Goal: Obtain resource: Download file/media

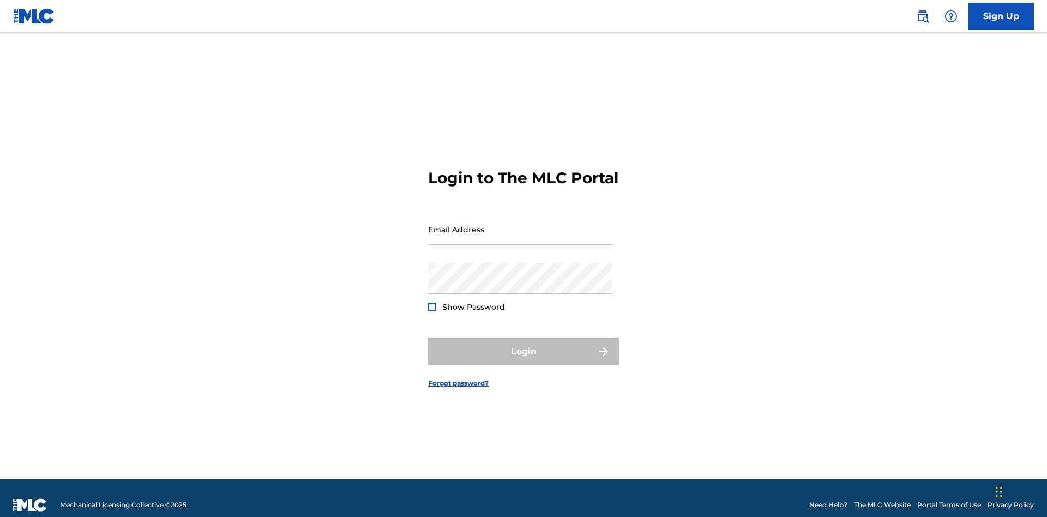
scroll to position [14, 0]
click at [520, 224] on input "Email Address" at bounding box center [520, 229] width 184 height 31
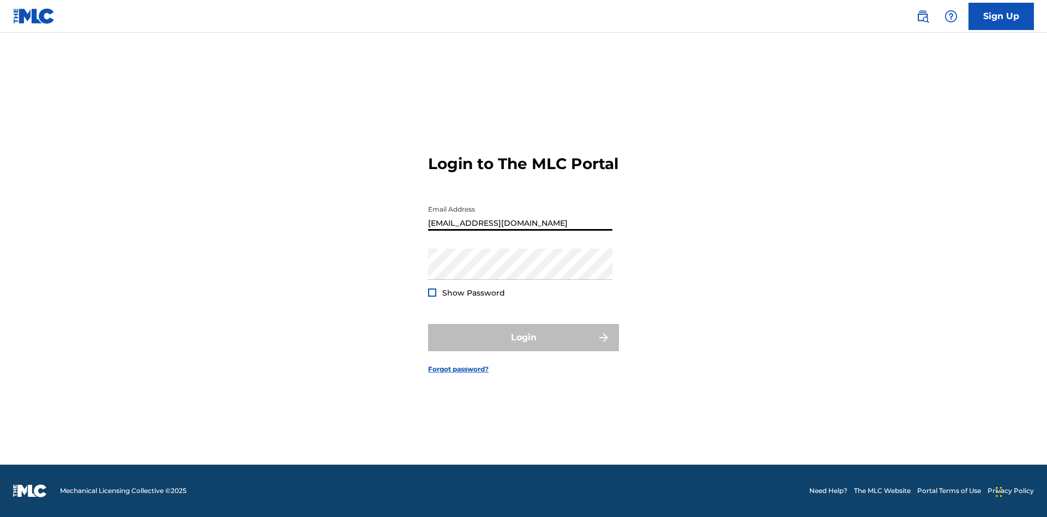
type input "[EMAIL_ADDRESS][DOMAIN_NAME]"
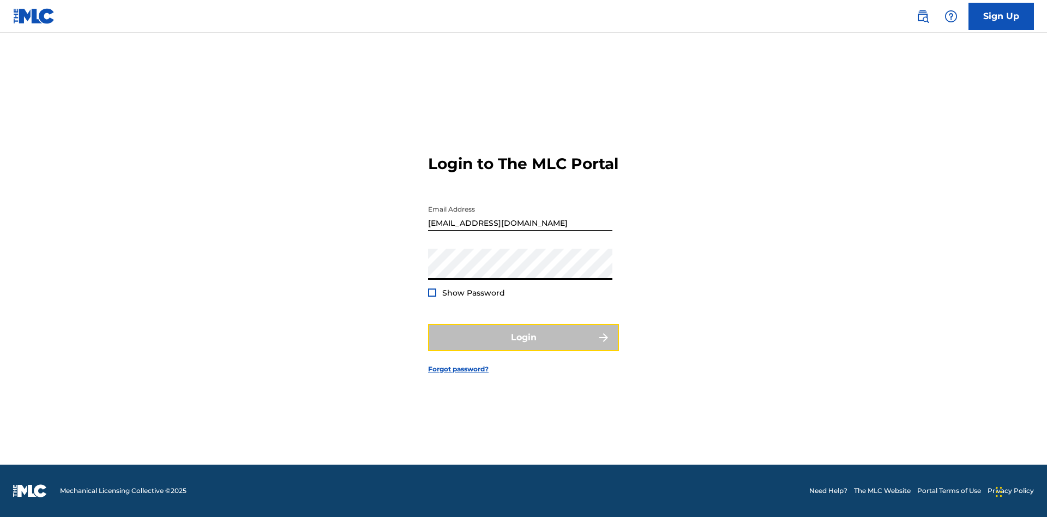
click at [524, 347] on button "Login" at bounding box center [523, 337] width 191 height 27
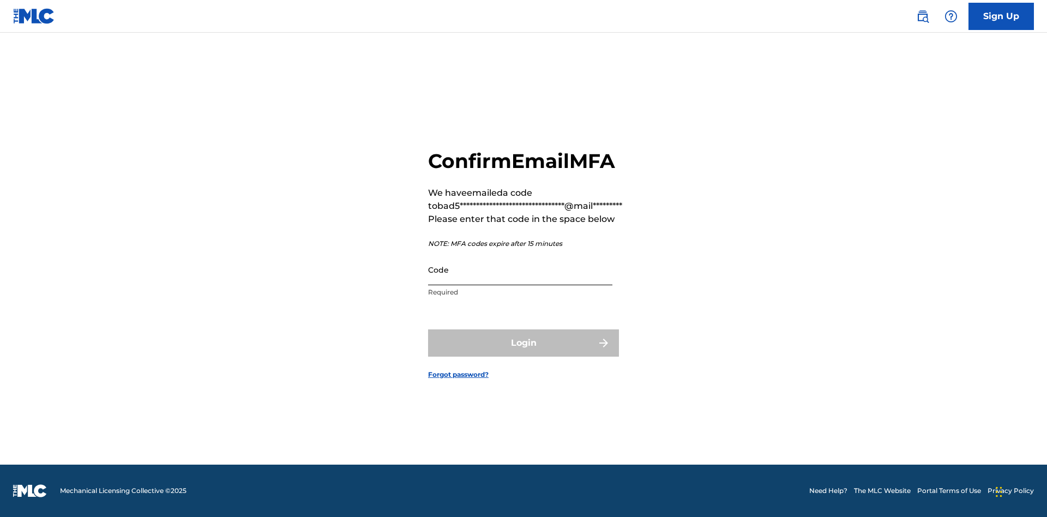
click at [520, 269] on input "Code" at bounding box center [520, 269] width 184 height 31
type input "934896"
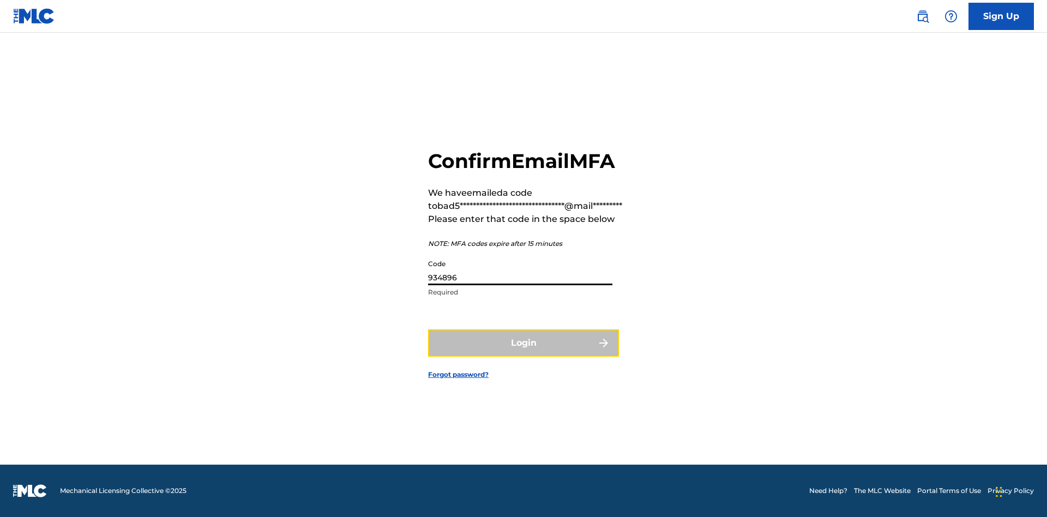
click at [524, 343] on button "Login" at bounding box center [523, 342] width 191 height 27
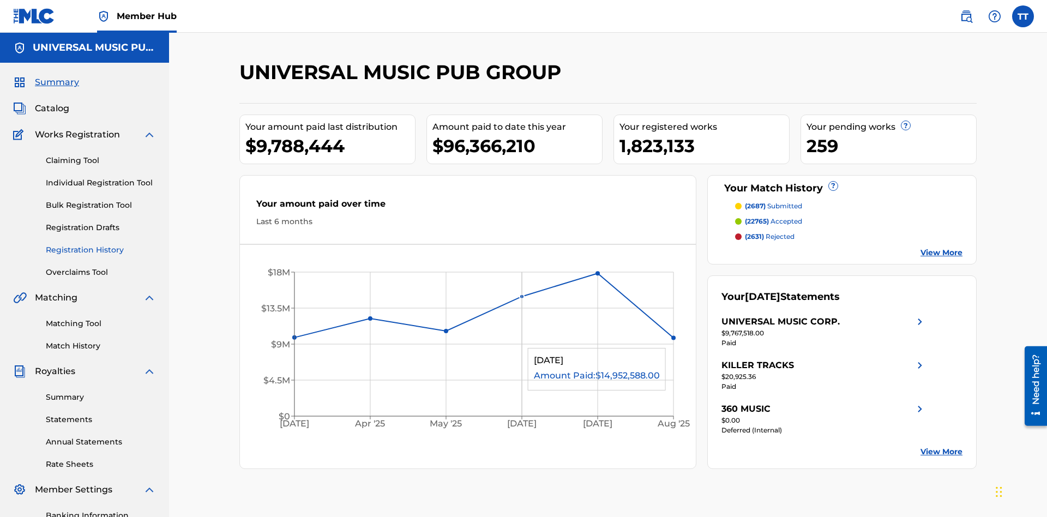
click at [101, 244] on link "Registration History" at bounding box center [101, 249] width 110 height 11
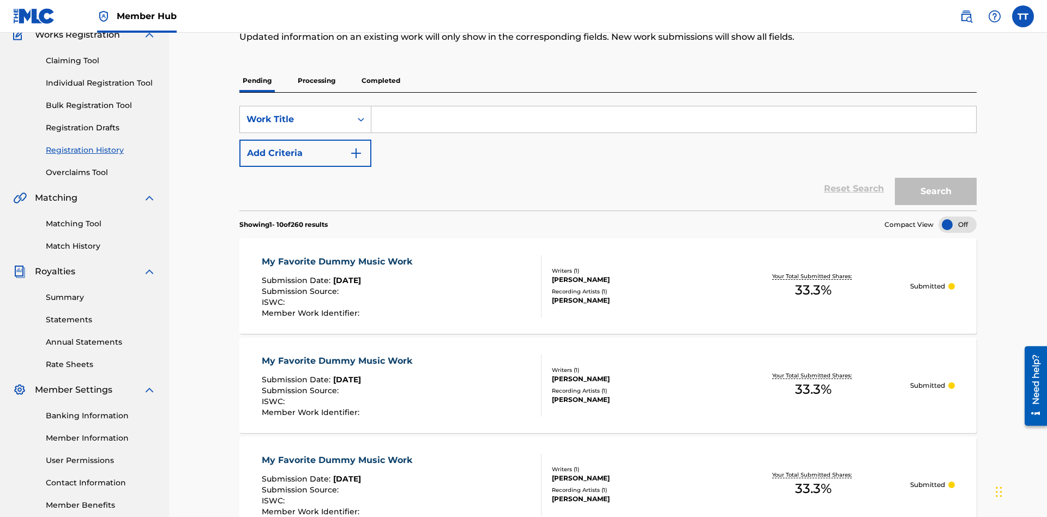
click at [381, 77] on p "Completed" at bounding box center [380, 80] width 45 height 23
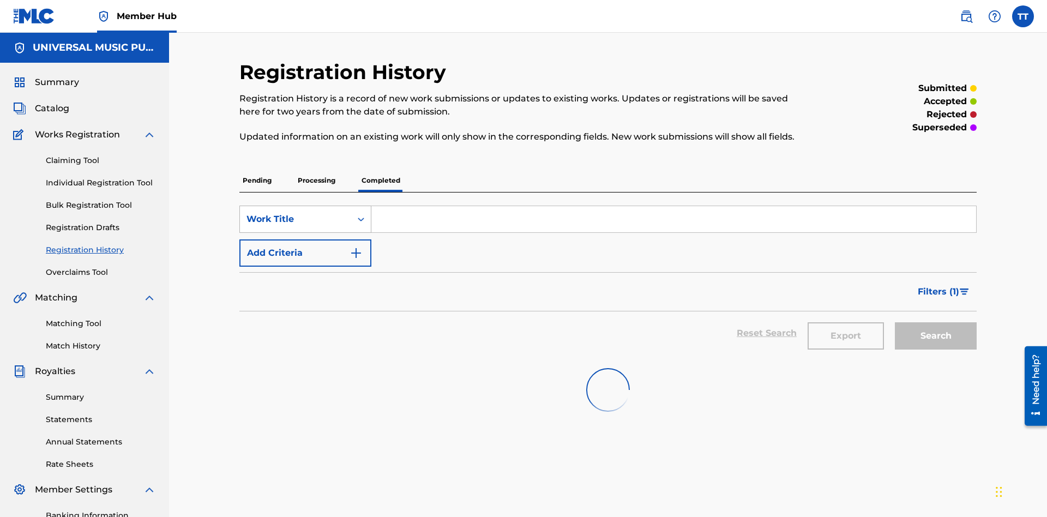
click at [296, 213] on div "Work Title" at bounding box center [296, 219] width 98 height 13
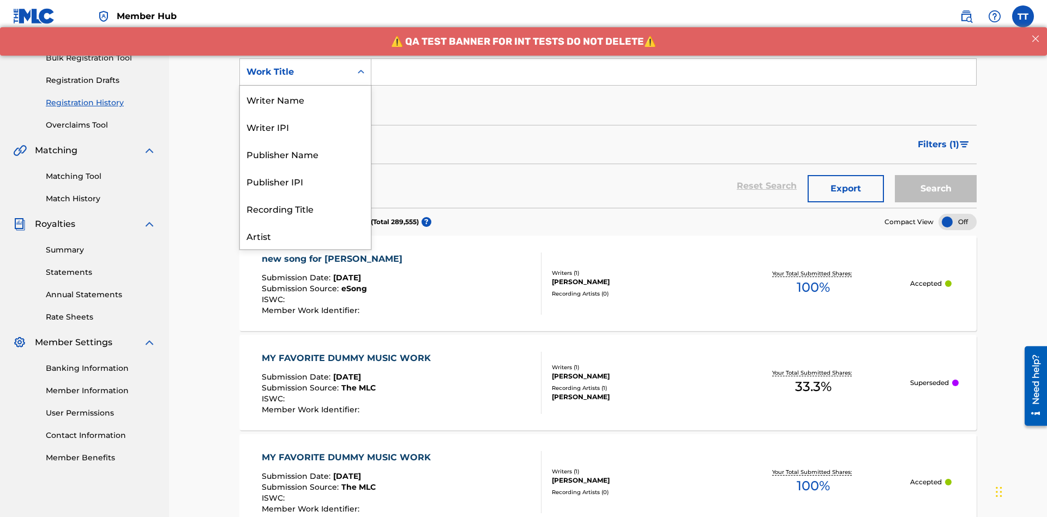
scroll to position [55, 0]
click at [305, 208] on div "ISRC" at bounding box center [305, 208] width 131 height 27
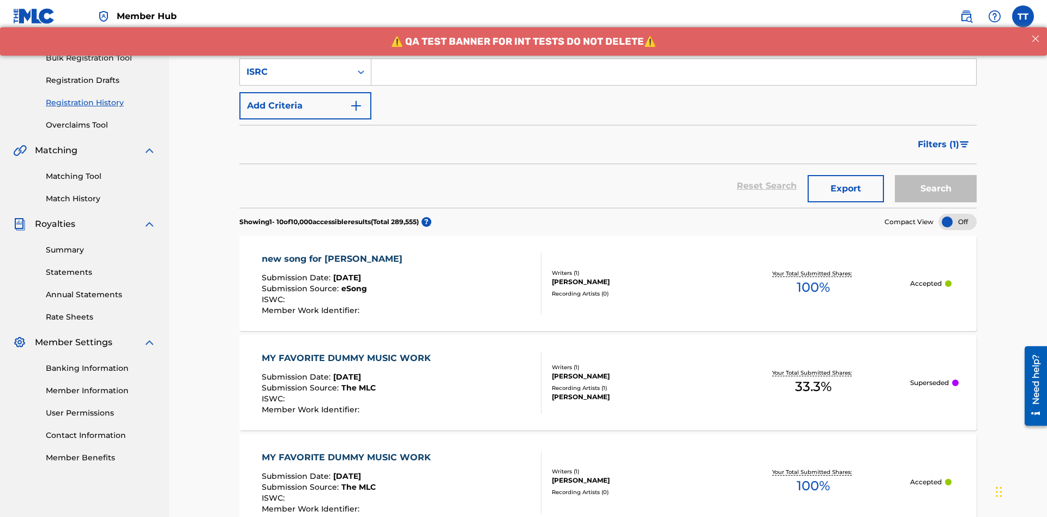
click at [674, 79] on input "Search Form" at bounding box center [673, 72] width 605 height 26
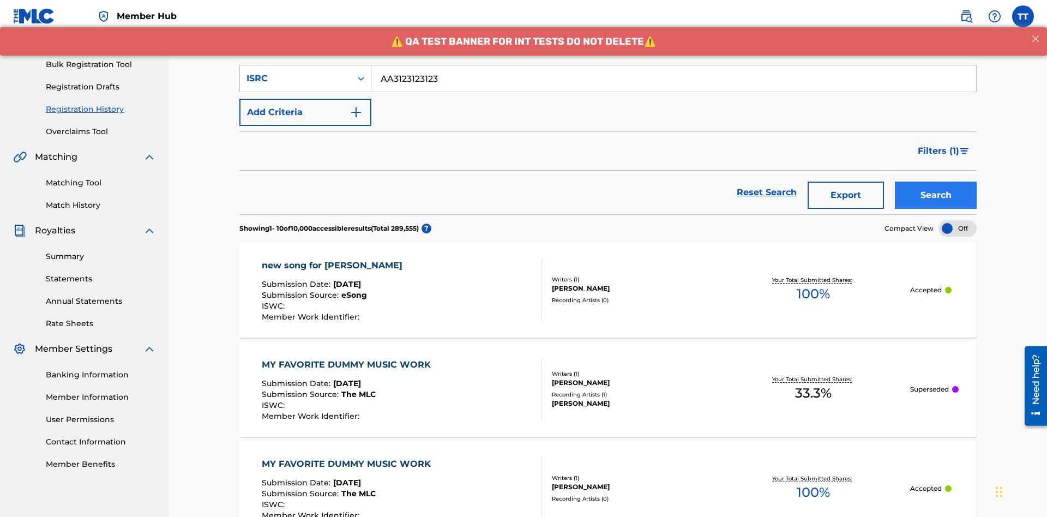
type input "AA3123123123"
click at [936, 182] on button "Search" at bounding box center [936, 195] width 82 height 27
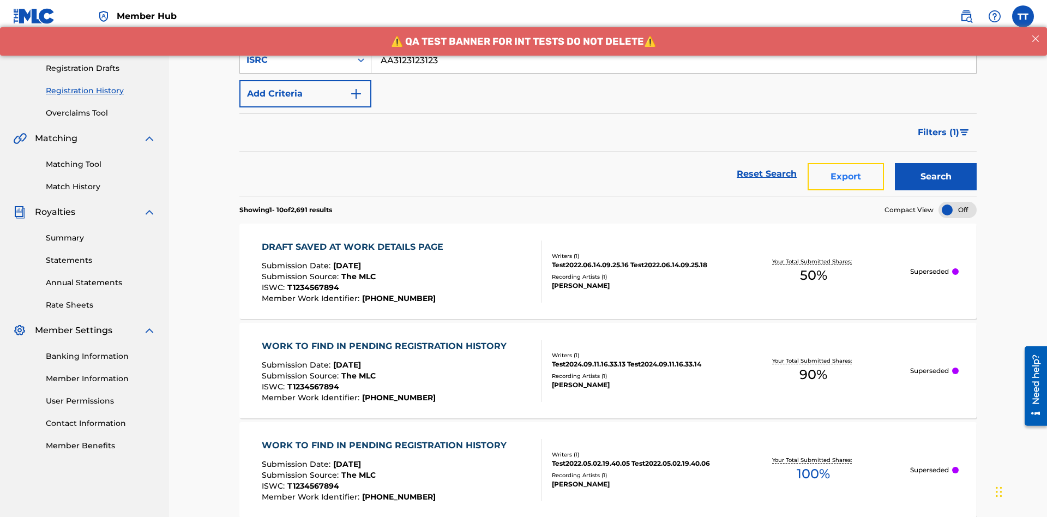
click at [846, 163] on button "Export" at bounding box center [846, 176] width 76 height 27
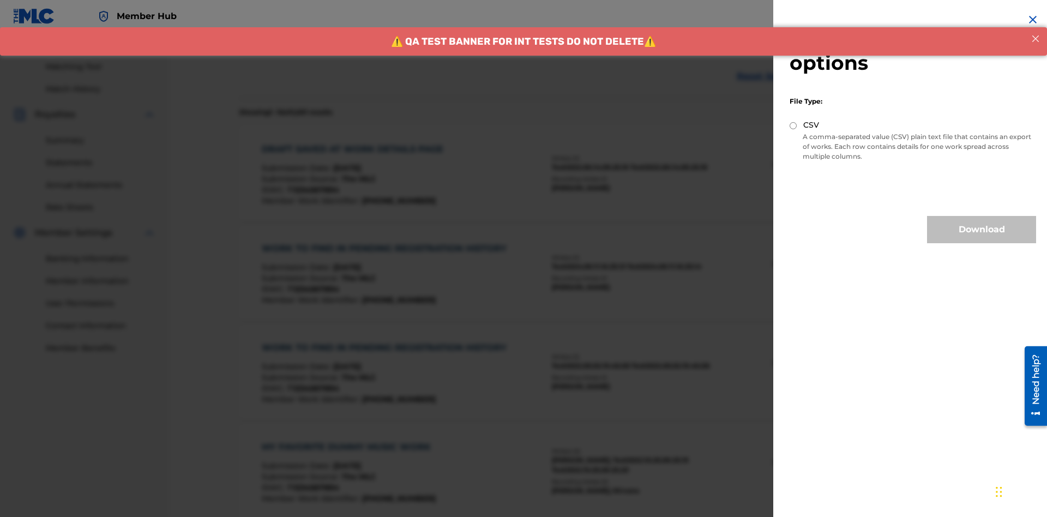
click at [794, 125] on input "CSV" at bounding box center [793, 125] width 7 height 7
radio input "true"
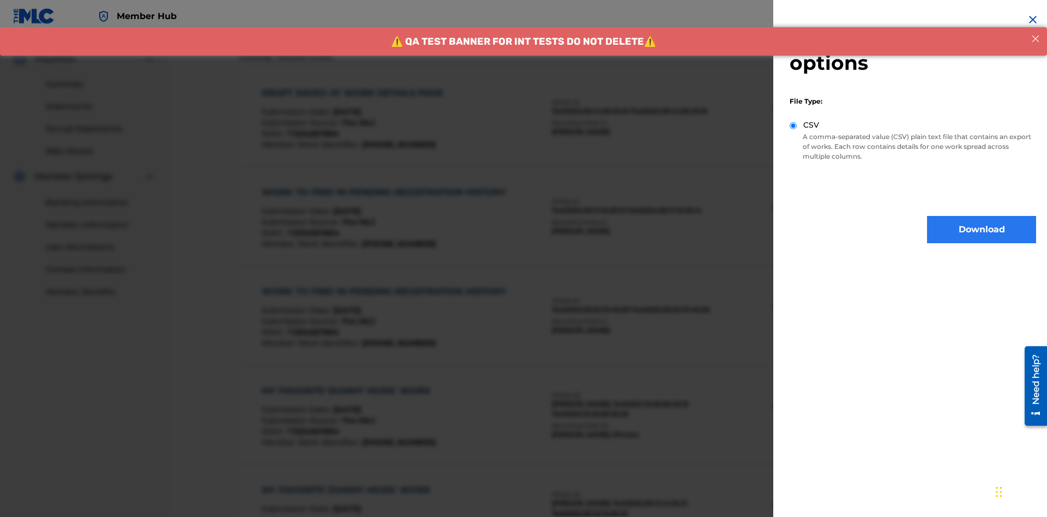
click at [982, 230] on button "Download" at bounding box center [981, 229] width 109 height 27
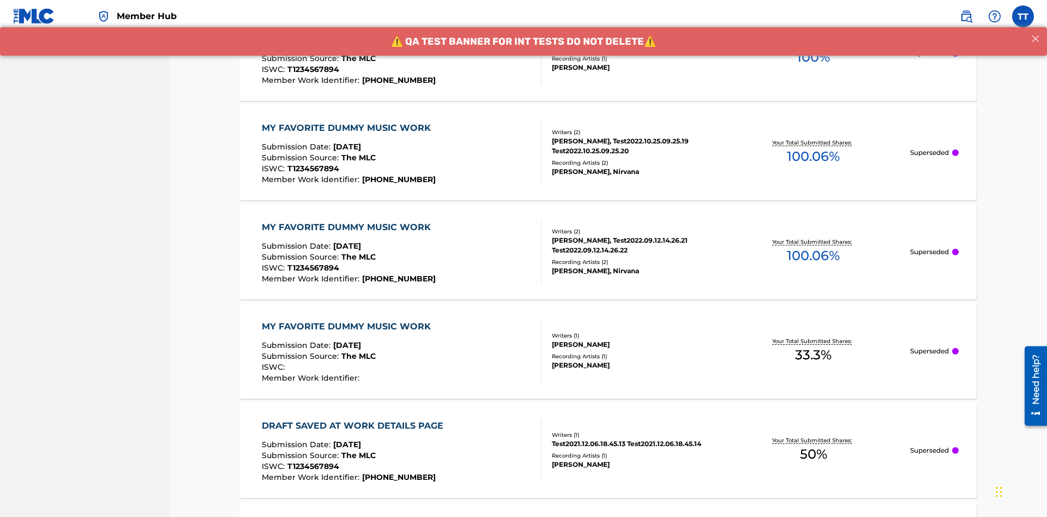
scroll to position [0, 0]
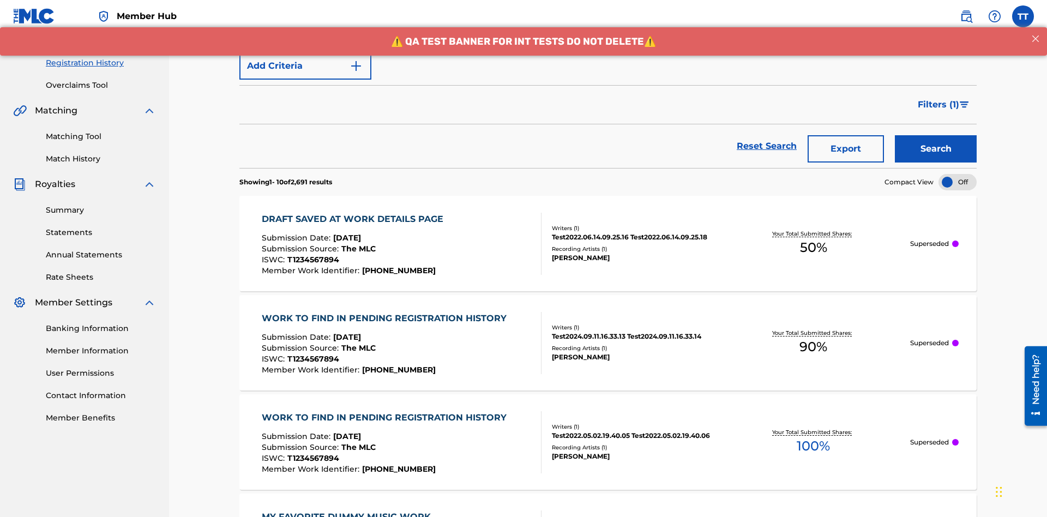
click at [355, 213] on div "DRAFT SAVED AT WORK DETAILS PAGE" at bounding box center [355, 219] width 187 height 13
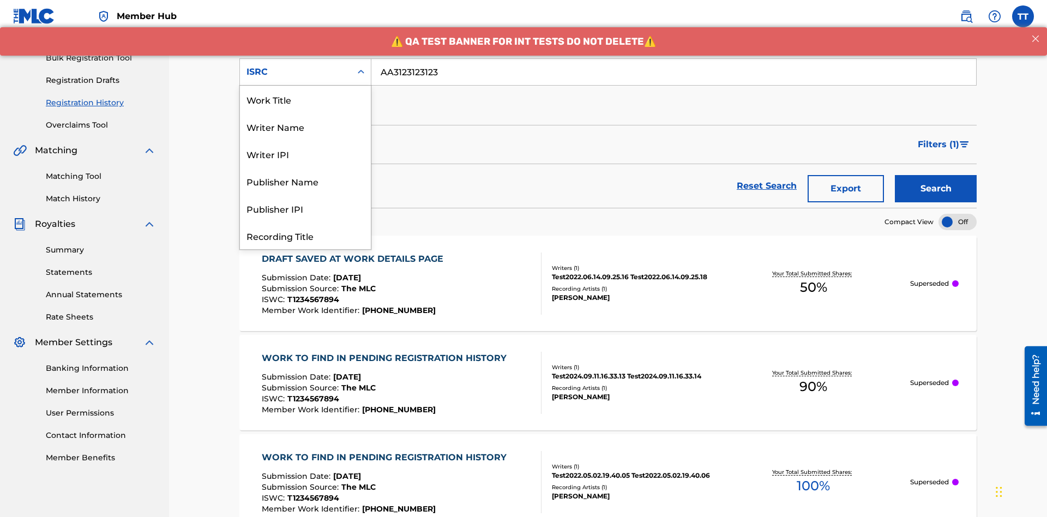
scroll to position [55, 0]
click at [305, 181] on div "Recording Title" at bounding box center [305, 180] width 131 height 27
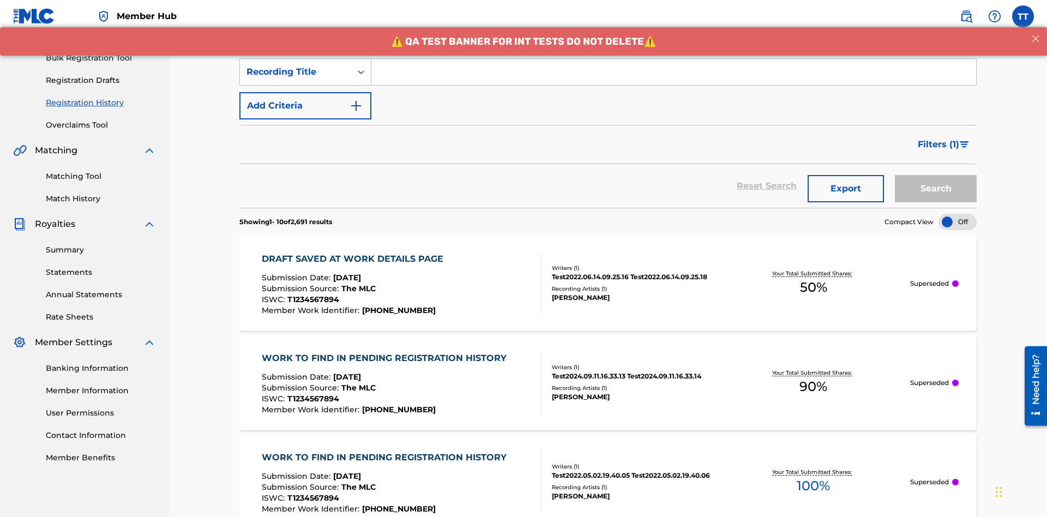
click at [674, 79] on input "Search Form" at bounding box center [673, 72] width 605 height 26
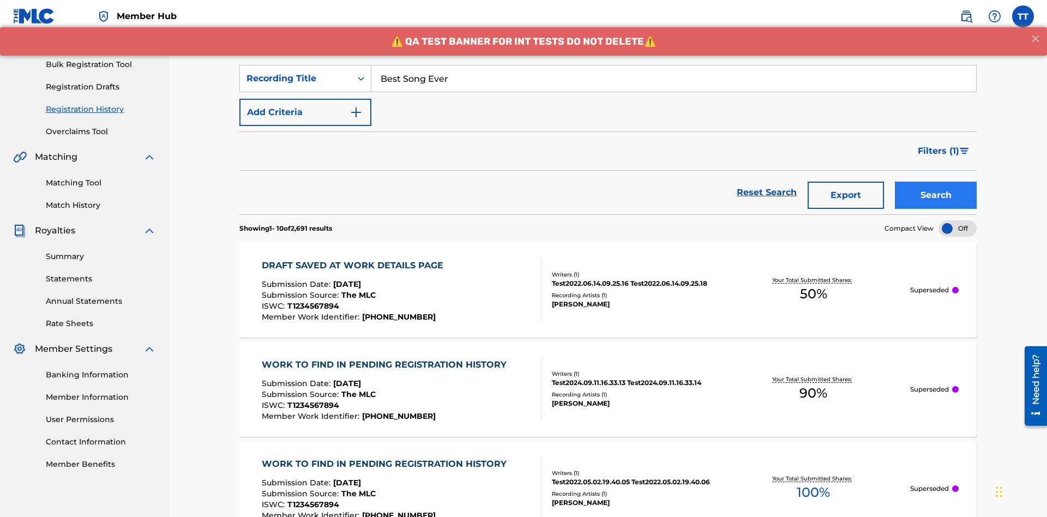
type input "Best Song Ever"
click at [936, 182] on button "Search" at bounding box center [936, 195] width 82 height 27
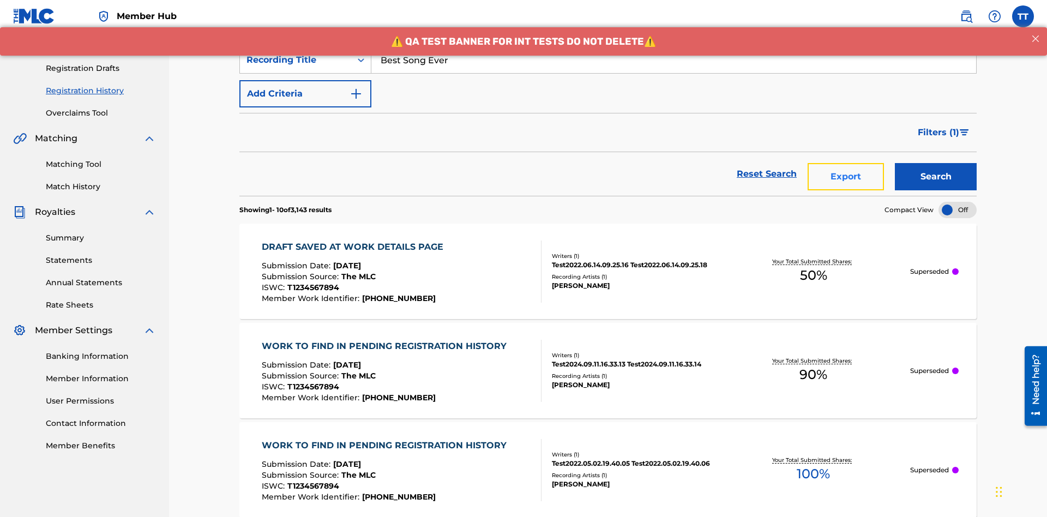
click at [846, 163] on button "Export" at bounding box center [846, 176] width 76 height 27
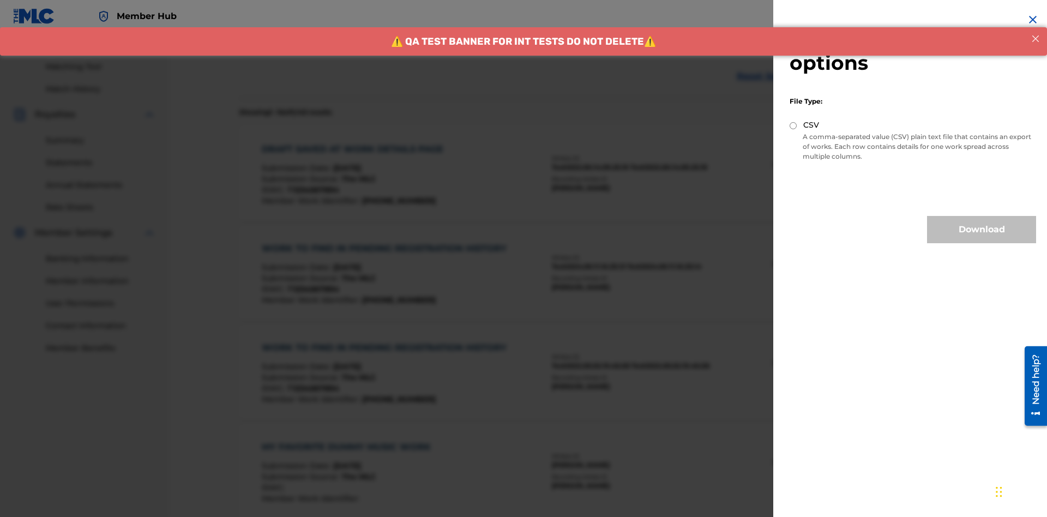
click at [794, 125] on input "CSV" at bounding box center [793, 125] width 7 height 7
radio input "true"
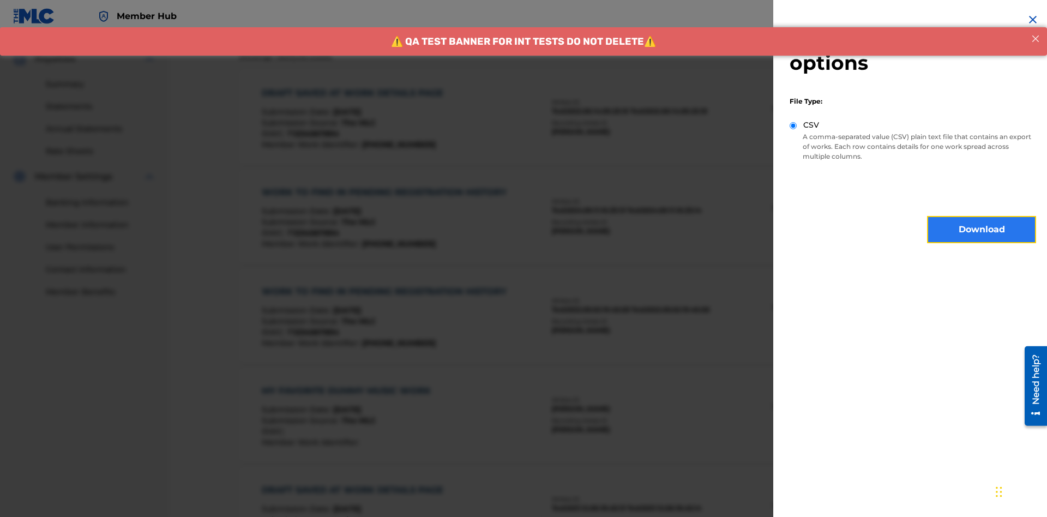
click at [982, 230] on button "Download" at bounding box center [981, 229] width 109 height 27
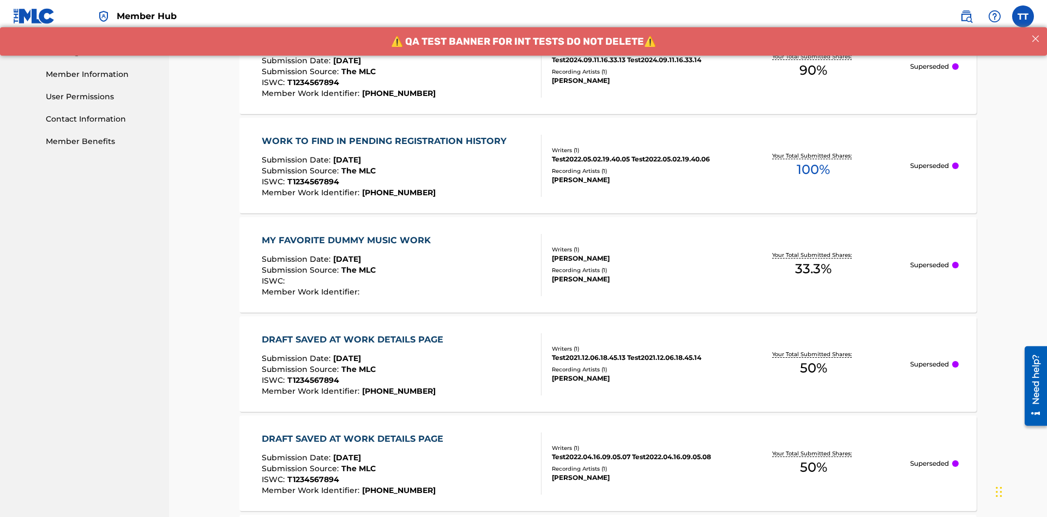
scroll to position [576, 0]
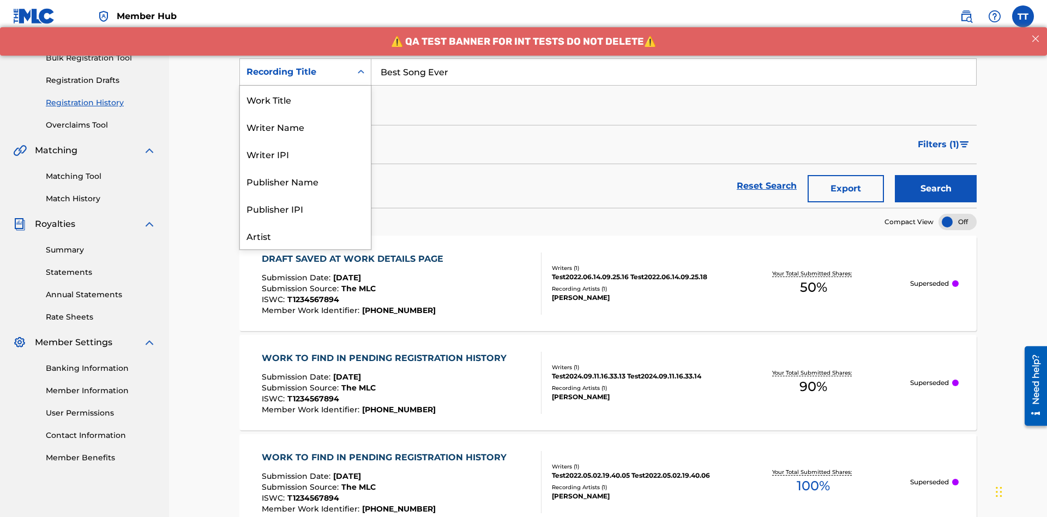
scroll to position [55, 0]
click at [305, 58] on div "Work Title" at bounding box center [305, 44] width 131 height 27
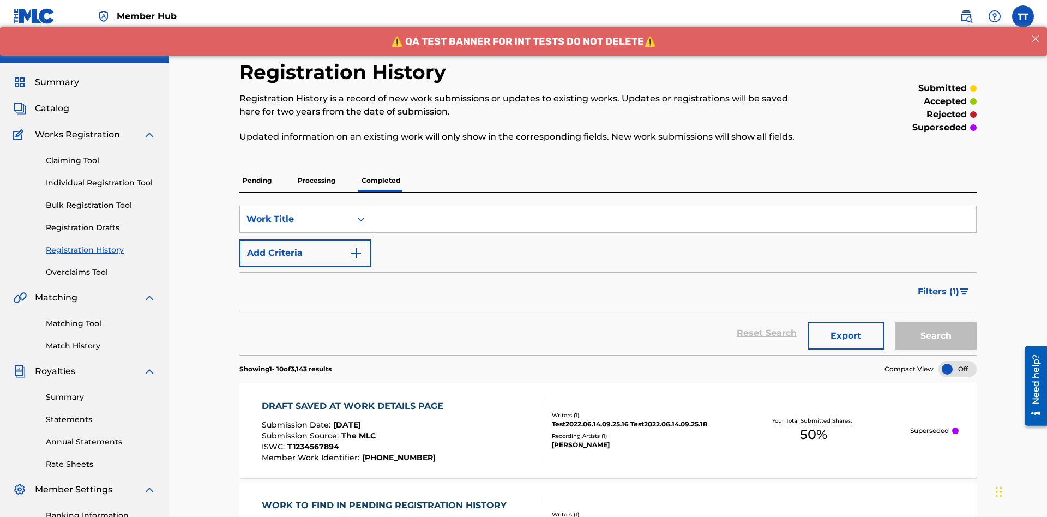
click at [674, 206] on input "Search Form" at bounding box center [673, 219] width 605 height 26
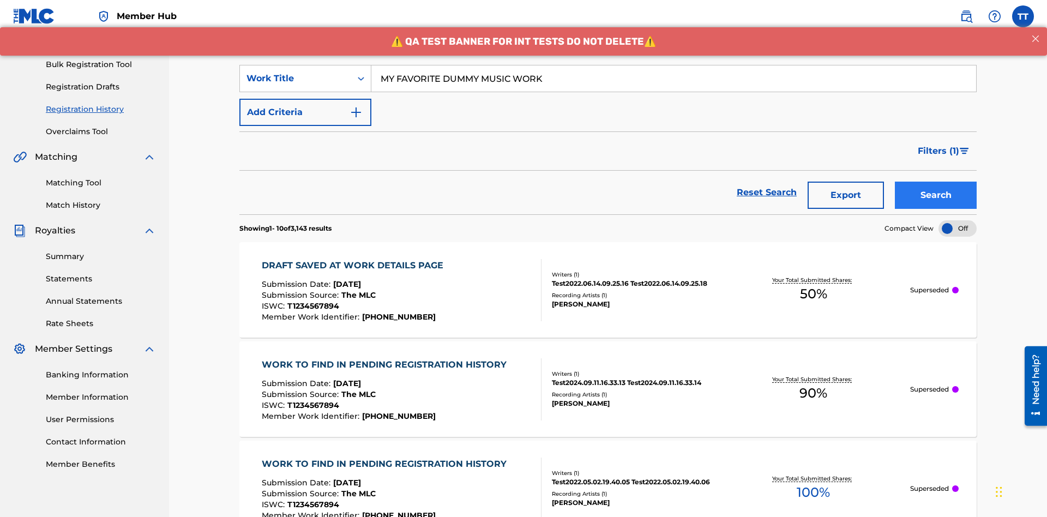
type input "MY FAVORITE DUMMY MUSIC WORK"
click at [936, 182] on button "Search" at bounding box center [936, 195] width 82 height 27
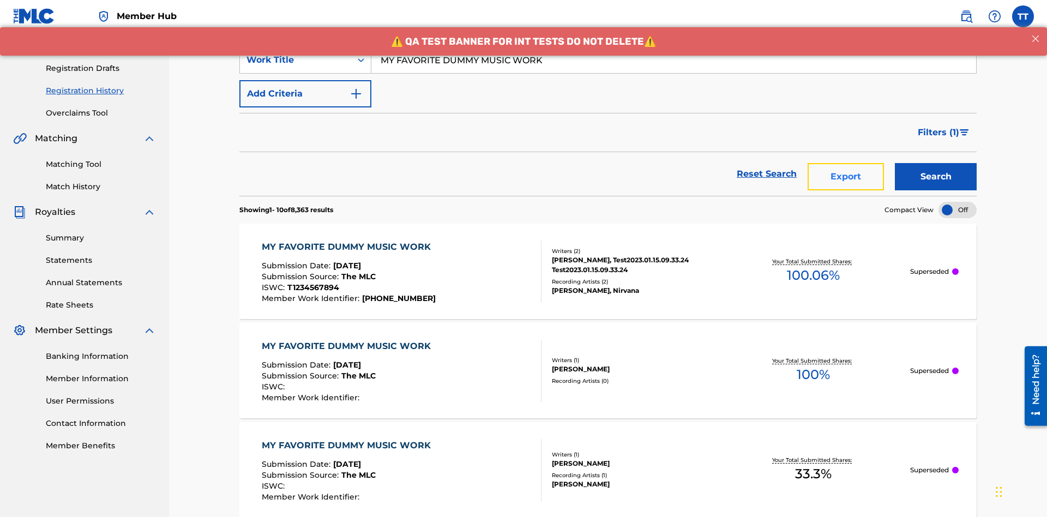
click at [846, 163] on button "Export" at bounding box center [846, 176] width 76 height 27
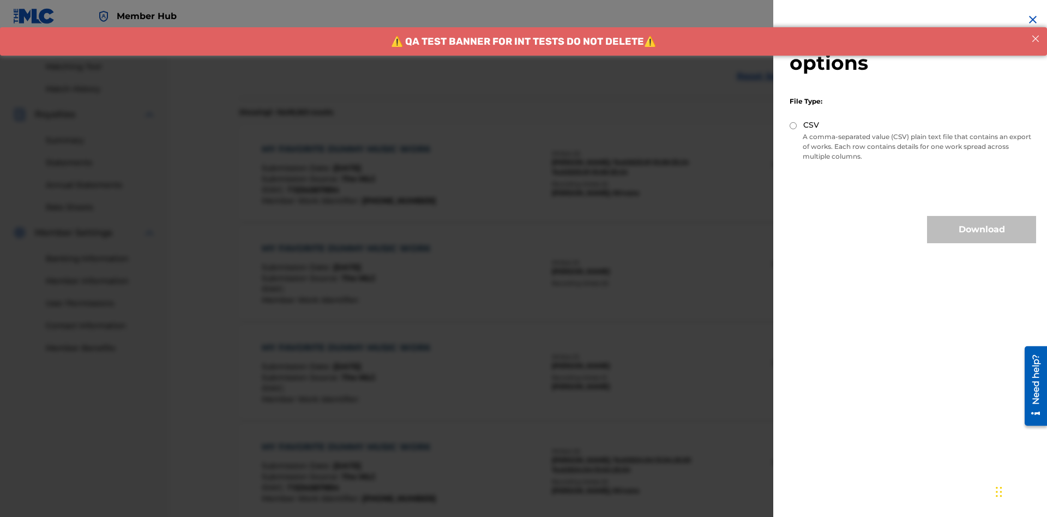
click at [794, 125] on input "CSV" at bounding box center [793, 125] width 7 height 7
radio input "true"
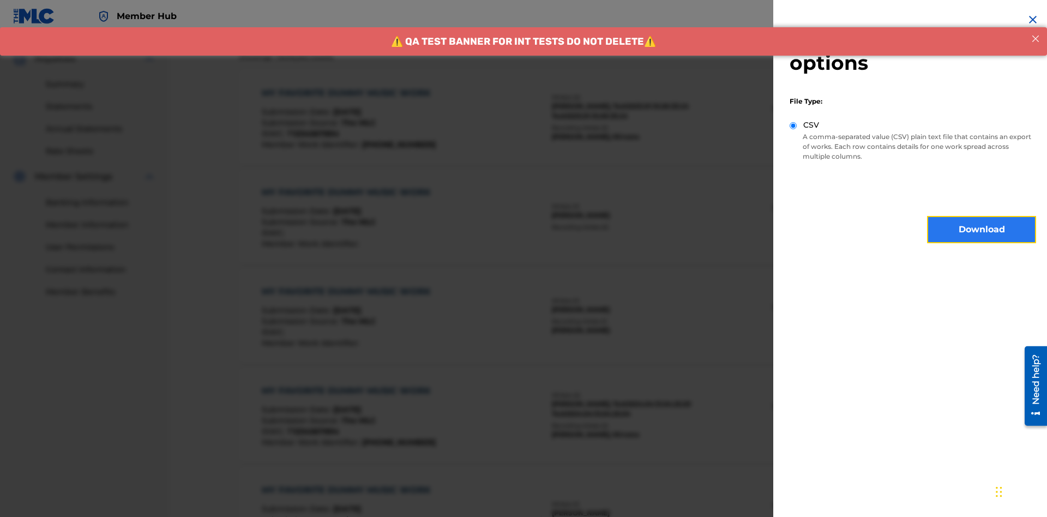
click at [982, 230] on button "Download" at bounding box center [981, 229] width 109 height 27
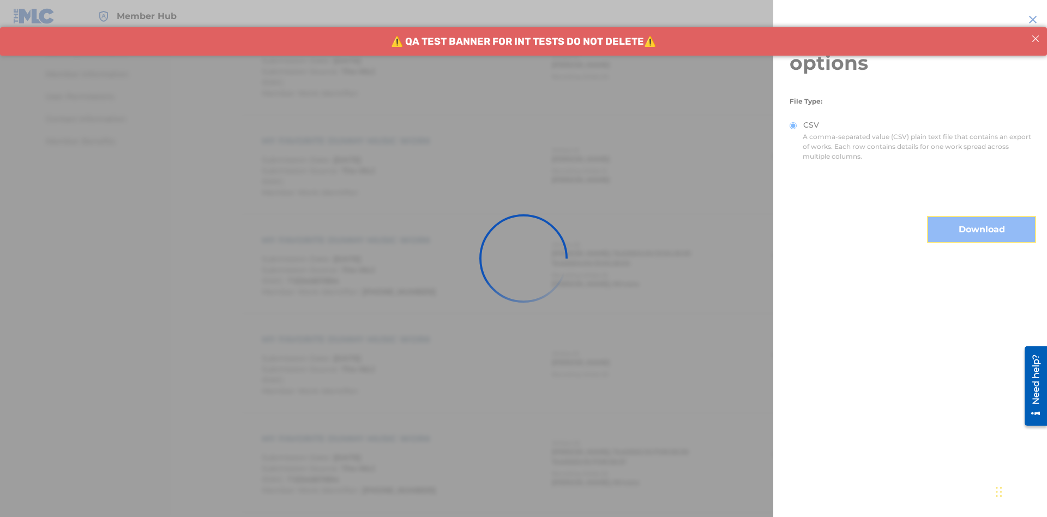
scroll to position [576, 0]
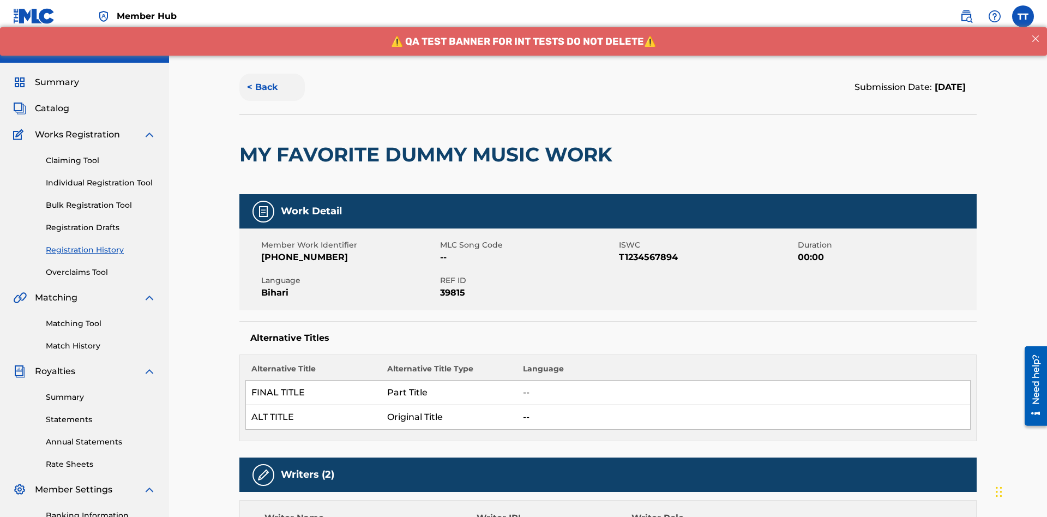
click at [272, 79] on button "< Back" at bounding box center [271, 87] width 65 height 27
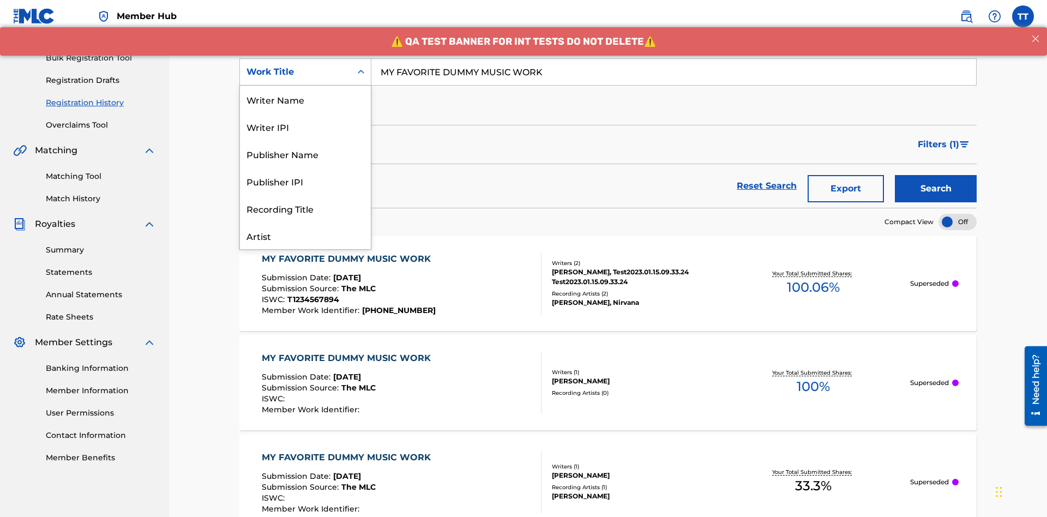
scroll to position [55, 0]
click at [305, 58] on div "Writer Name" at bounding box center [305, 44] width 131 height 27
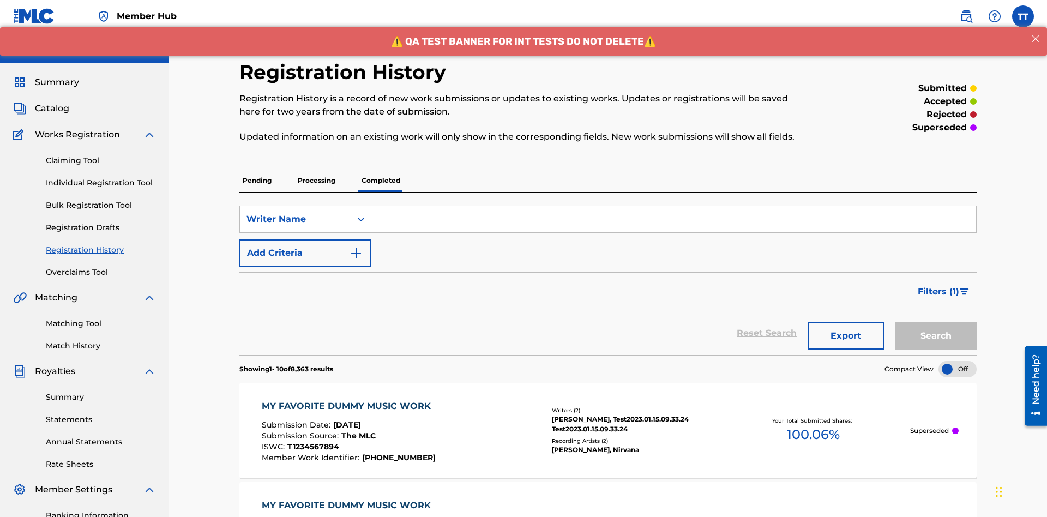
click at [674, 206] on input "Search Form" at bounding box center [673, 219] width 605 height 26
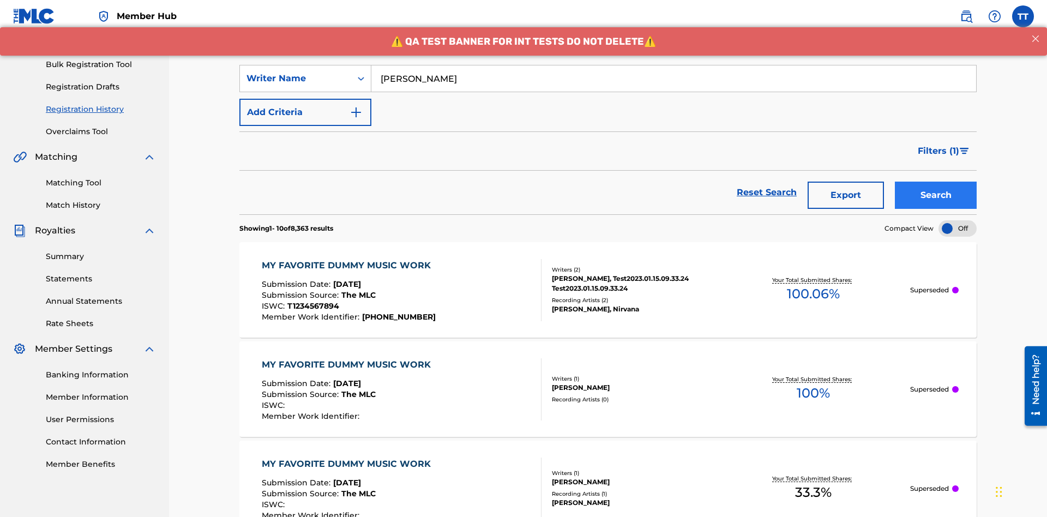
type input "[PERSON_NAME]"
click at [936, 182] on button "Search" at bounding box center [936, 195] width 82 height 27
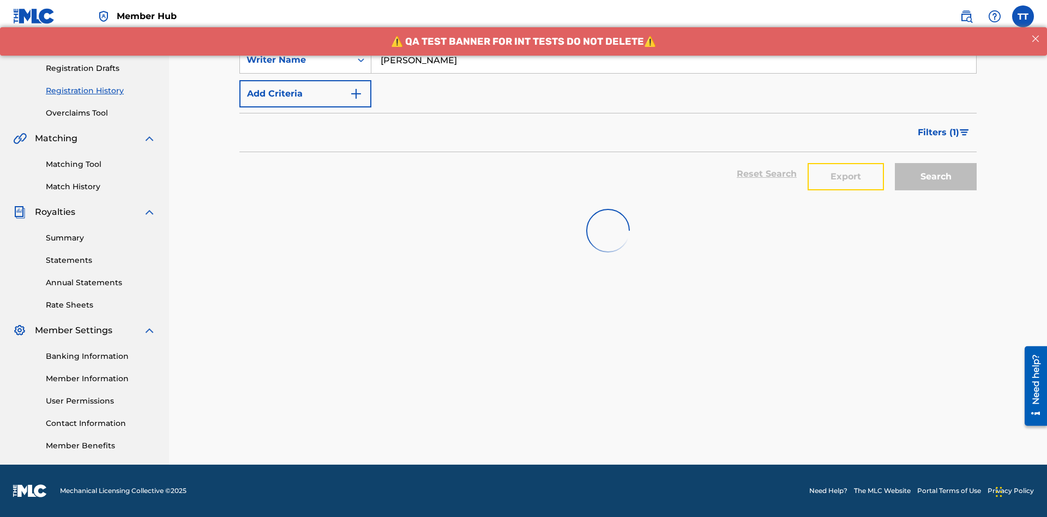
click at [846, 163] on button "Export" at bounding box center [846, 176] width 76 height 27
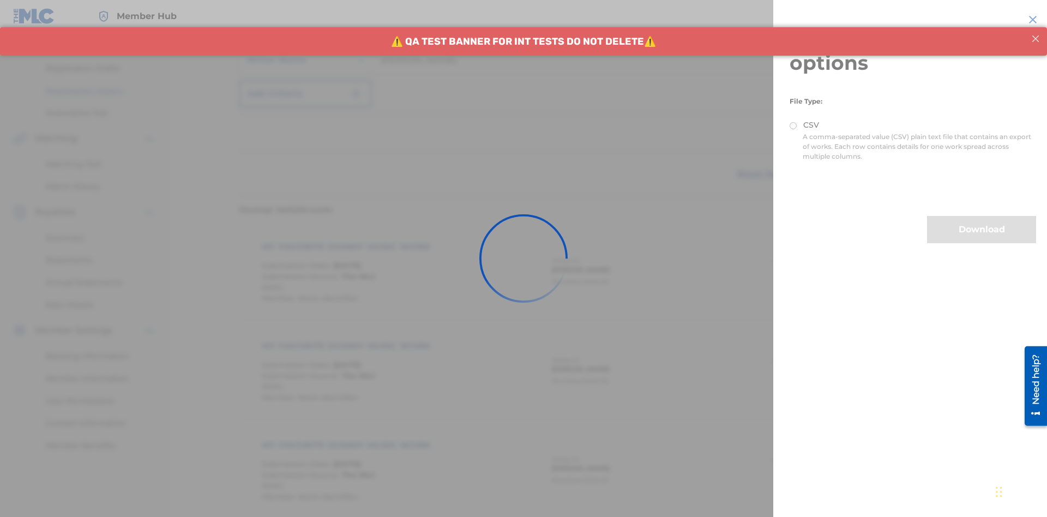
scroll to position [257, 0]
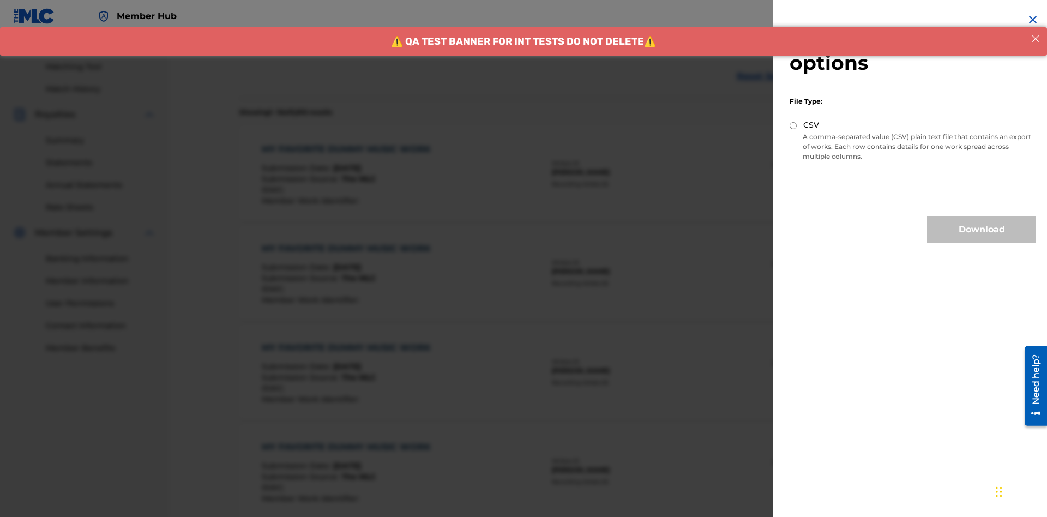
click at [794, 125] on input "CSV" at bounding box center [793, 125] width 7 height 7
radio input "true"
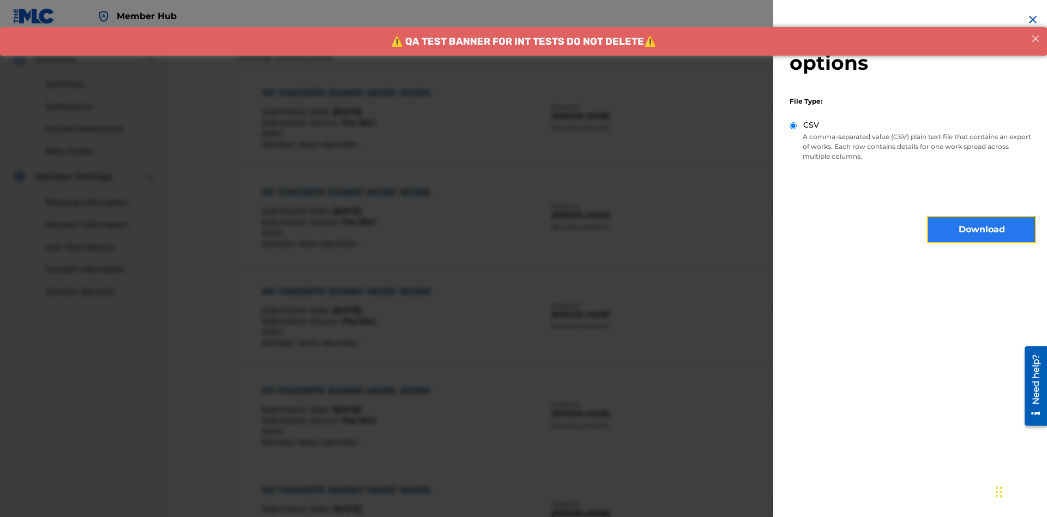
click at [982, 230] on button "Download" at bounding box center [981, 229] width 109 height 27
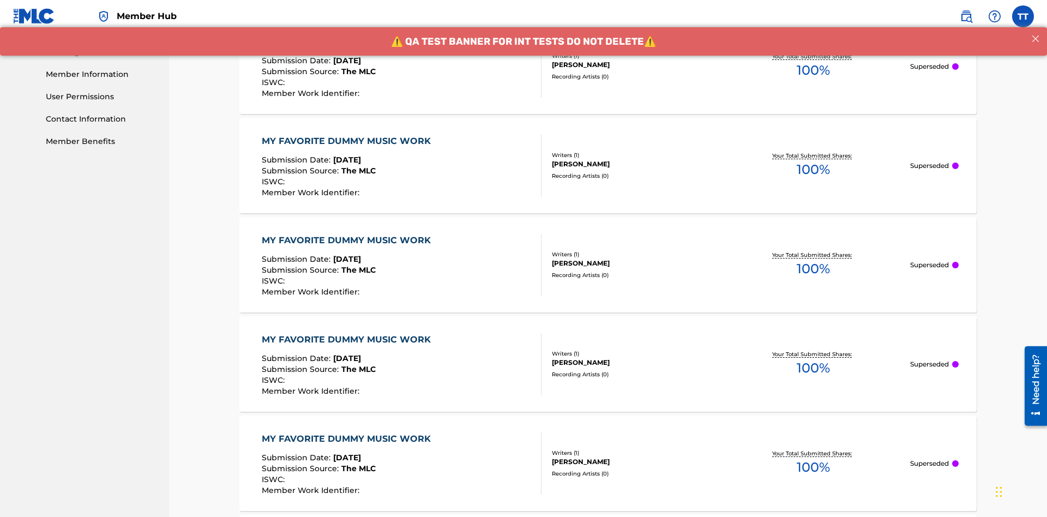
scroll to position [0, 0]
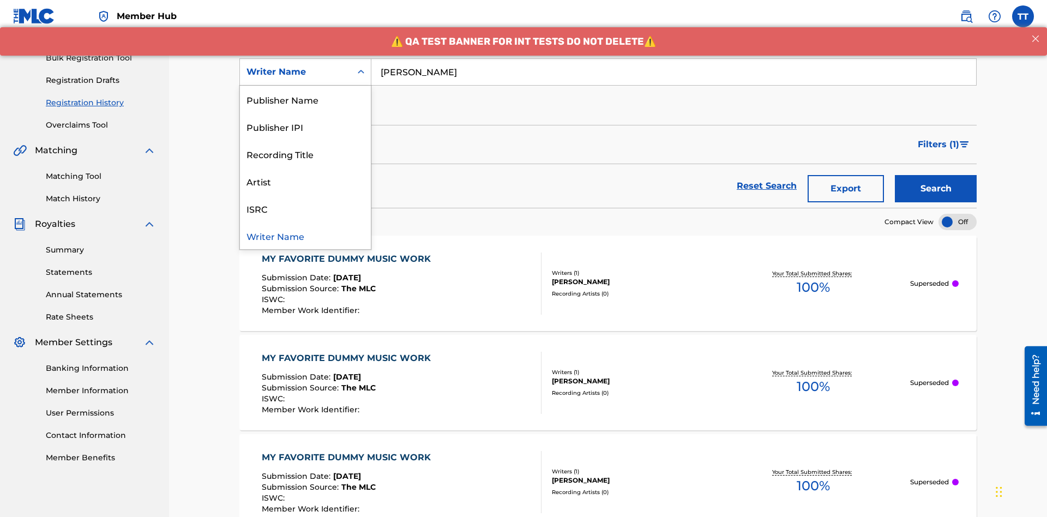
click at [305, 86] on div "Writer IPI" at bounding box center [305, 71] width 131 height 27
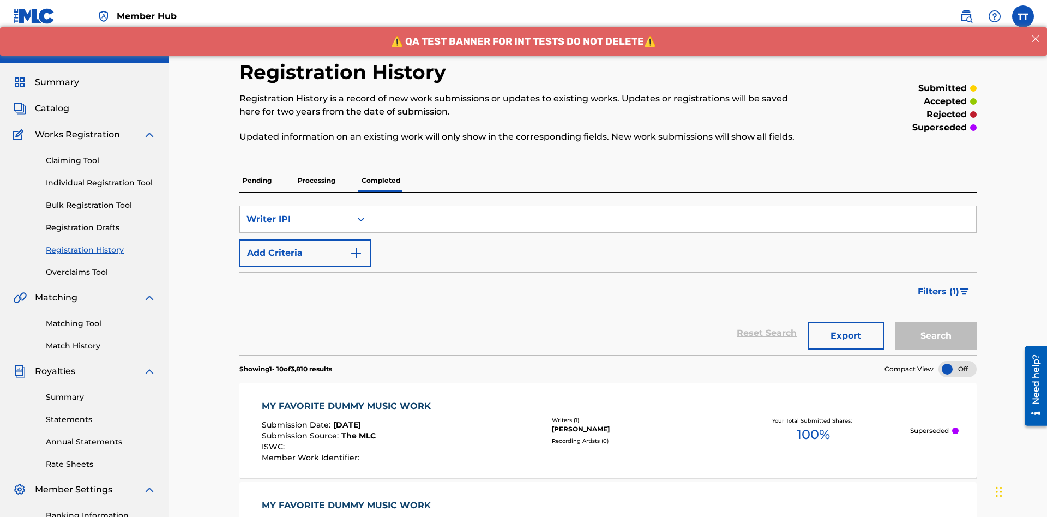
click at [674, 206] on input "Search Form" at bounding box center [673, 219] width 605 height 26
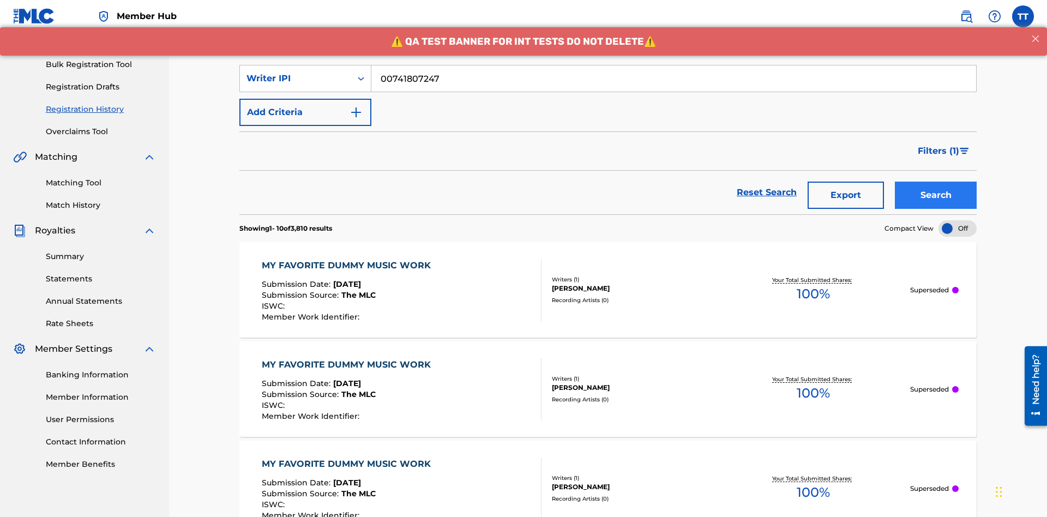
type input "00741807247"
click at [936, 182] on button "Search" at bounding box center [936, 195] width 82 height 27
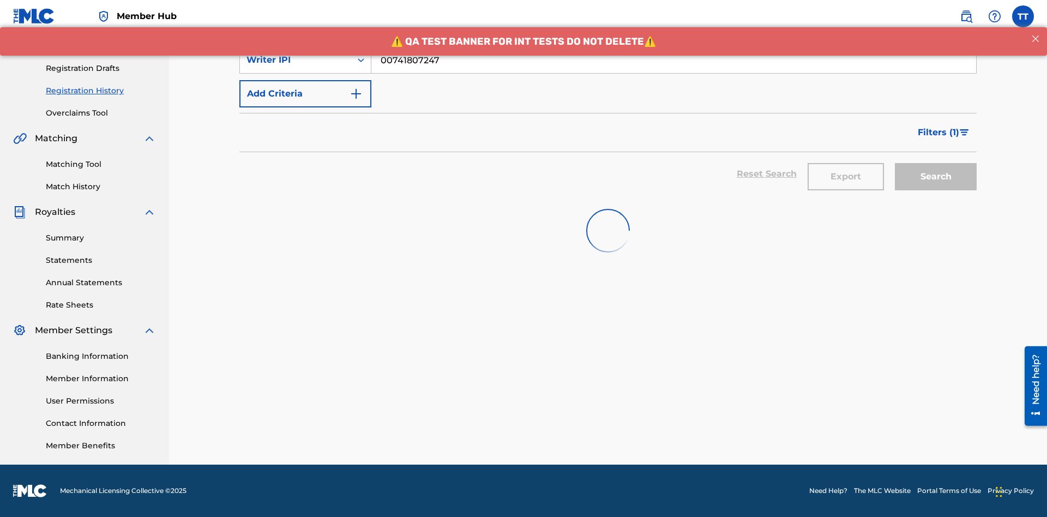
click at [846, 163] on button "Export" at bounding box center [846, 176] width 76 height 27
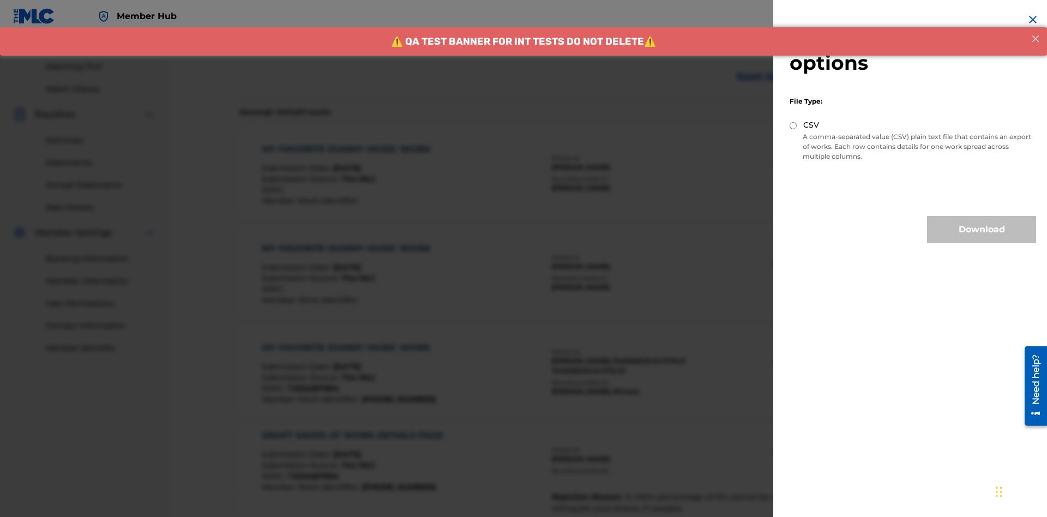
click at [794, 125] on input "CSV" at bounding box center [793, 125] width 7 height 7
radio input "true"
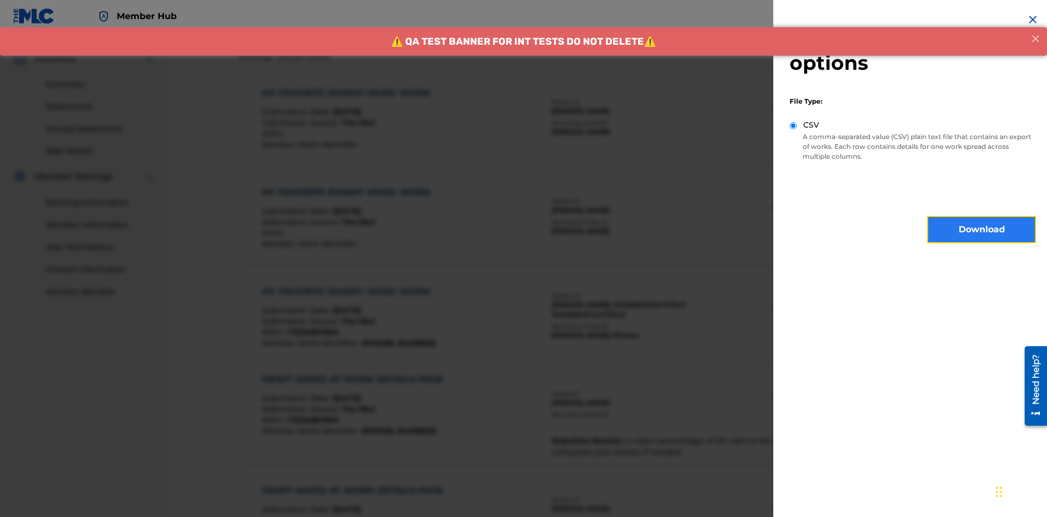
click at [982, 230] on button "Download" at bounding box center [981, 229] width 109 height 27
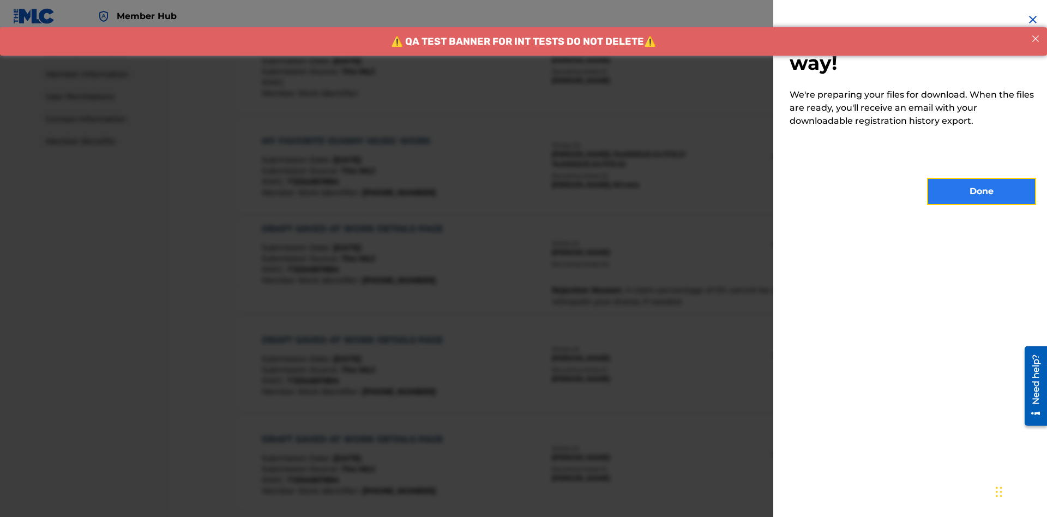
click at [982, 191] on button "Done" at bounding box center [981, 191] width 109 height 27
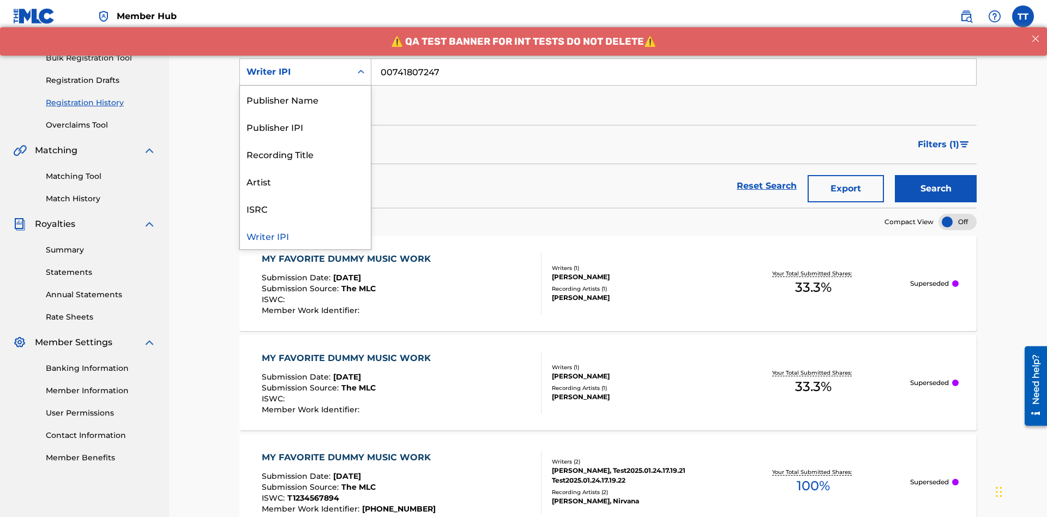
click at [305, 99] on div "Publisher Name" at bounding box center [305, 99] width 131 height 27
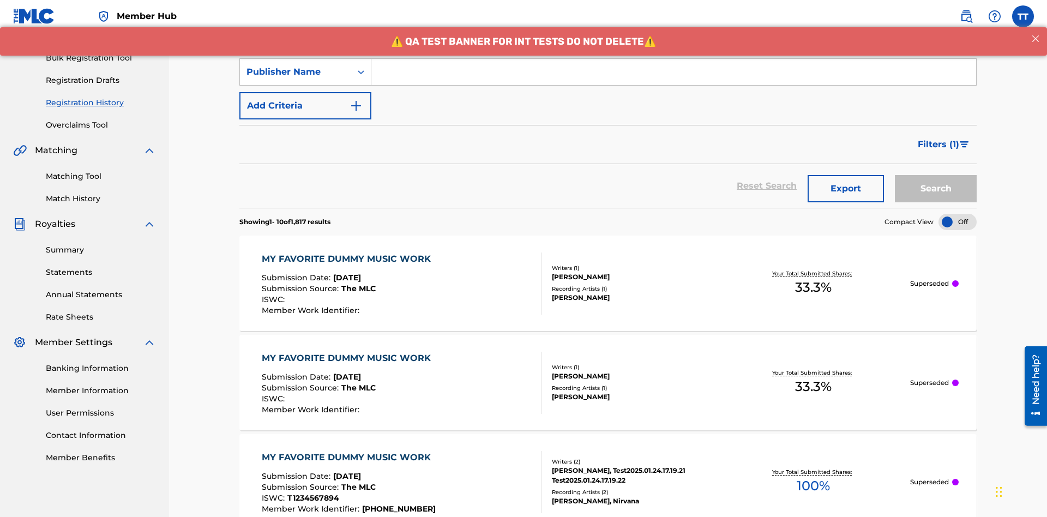
click at [674, 79] on input "Search Form" at bounding box center [673, 72] width 605 height 26
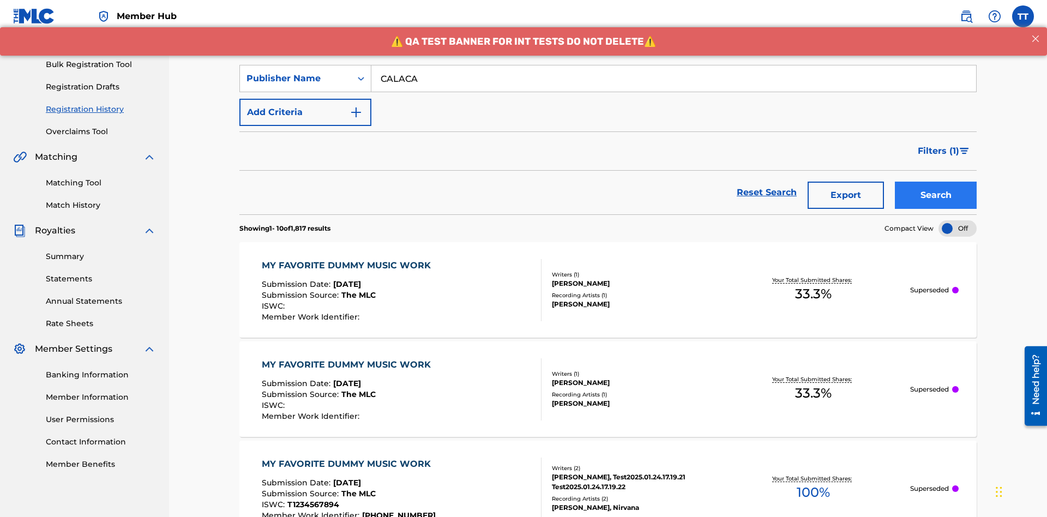
type input "CALACA"
click at [936, 182] on button "Search" at bounding box center [936, 195] width 82 height 27
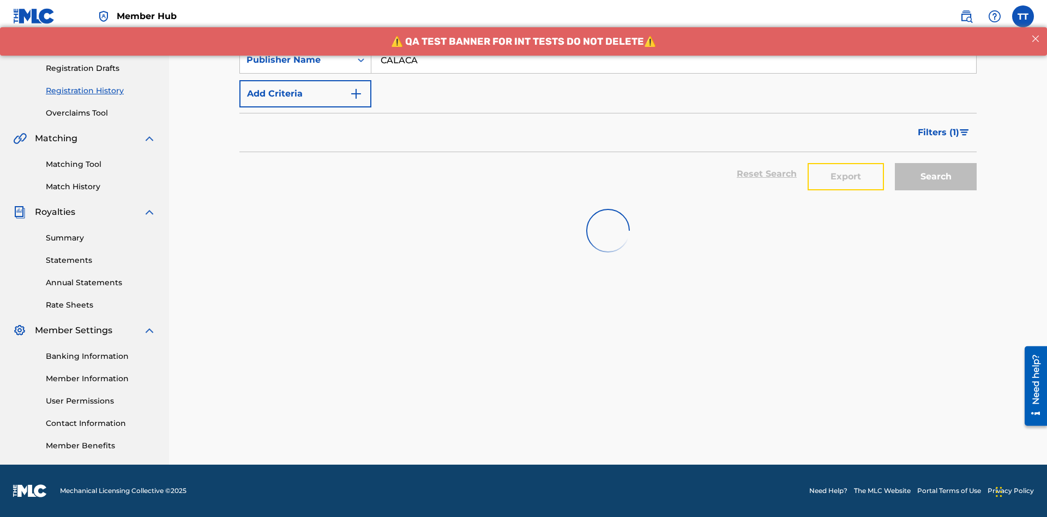
click at [846, 163] on button "Export" at bounding box center [846, 176] width 76 height 27
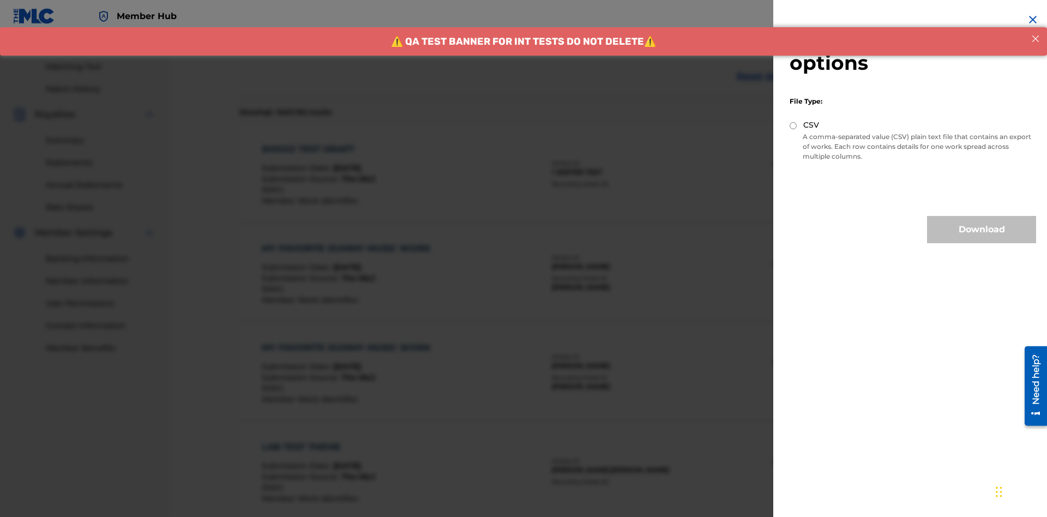
click at [794, 125] on input "CSV" at bounding box center [793, 125] width 7 height 7
radio input "true"
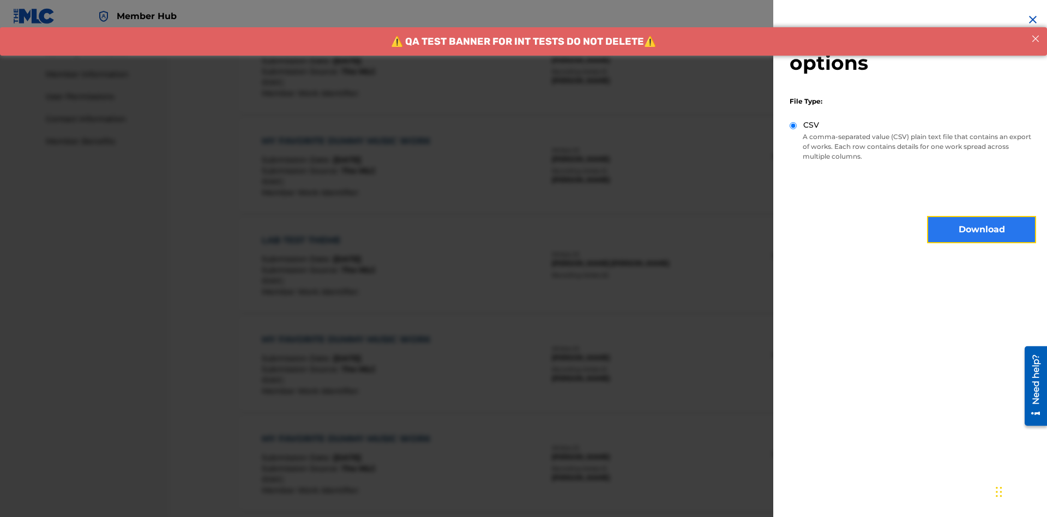
click at [982, 230] on button "Download" at bounding box center [981, 229] width 109 height 27
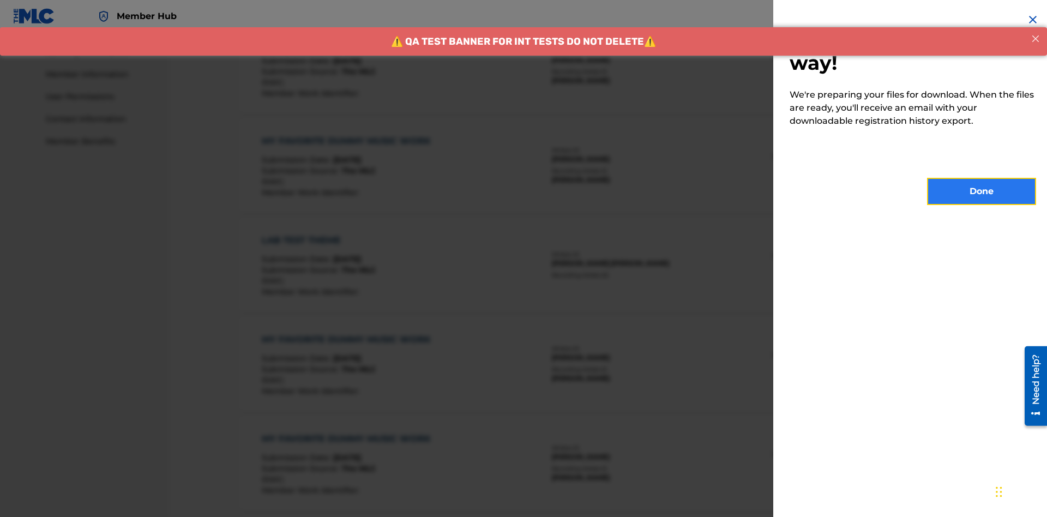
click at [982, 191] on button "Done" at bounding box center [981, 191] width 109 height 27
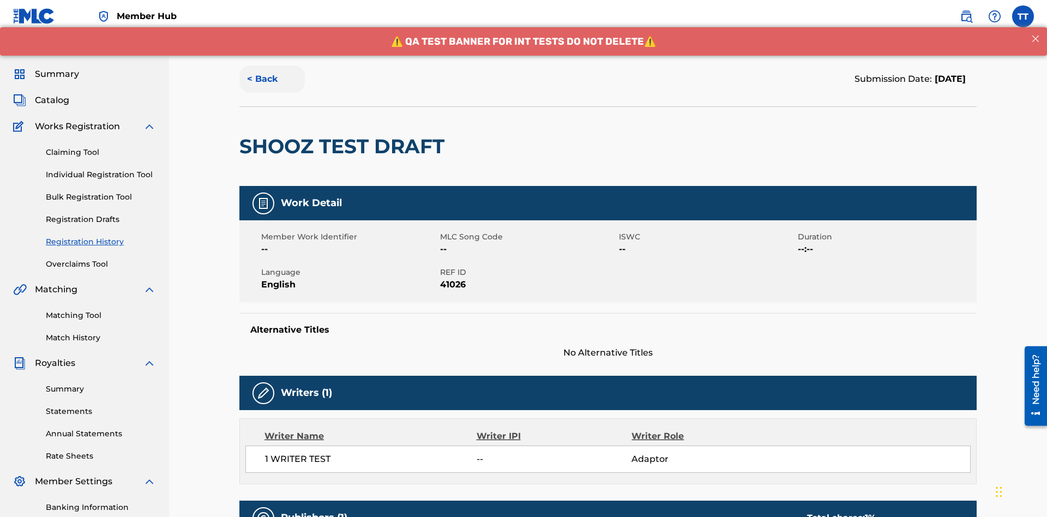
click at [272, 79] on button "< Back" at bounding box center [271, 78] width 65 height 27
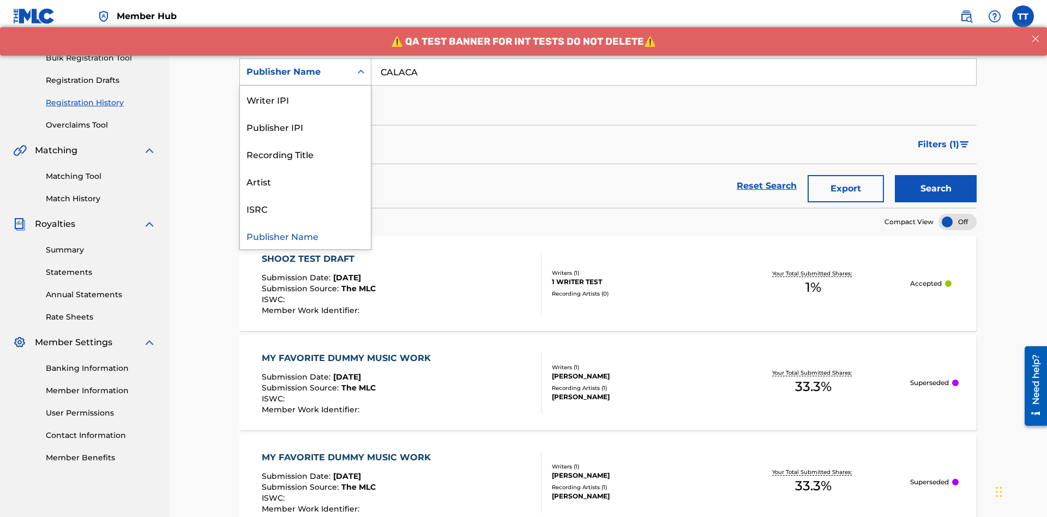
click at [305, 127] on div "Publisher IPI" at bounding box center [305, 126] width 131 height 27
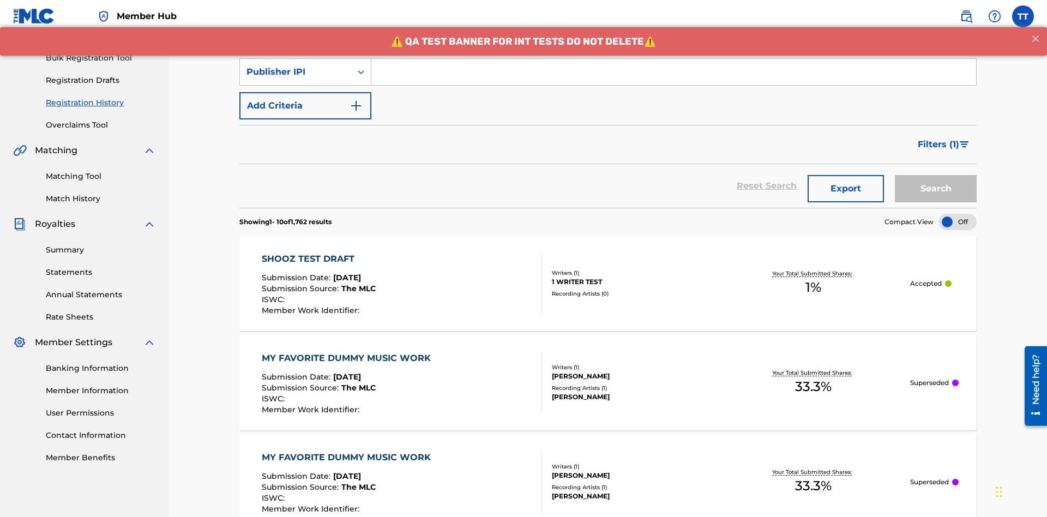
click at [674, 79] on input "Search Form" at bounding box center [673, 72] width 605 height 26
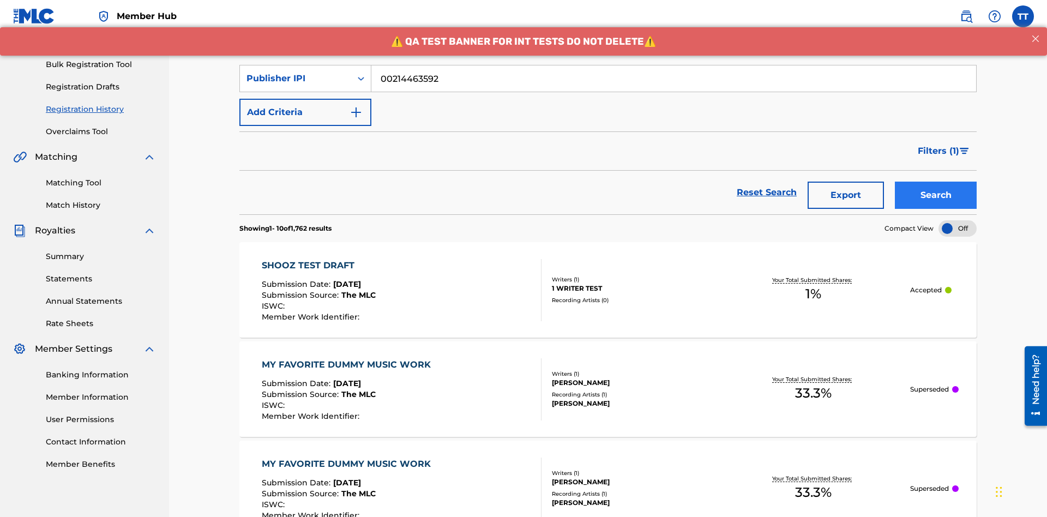
type input "00214463592"
click at [936, 182] on button "Search" at bounding box center [936, 195] width 82 height 27
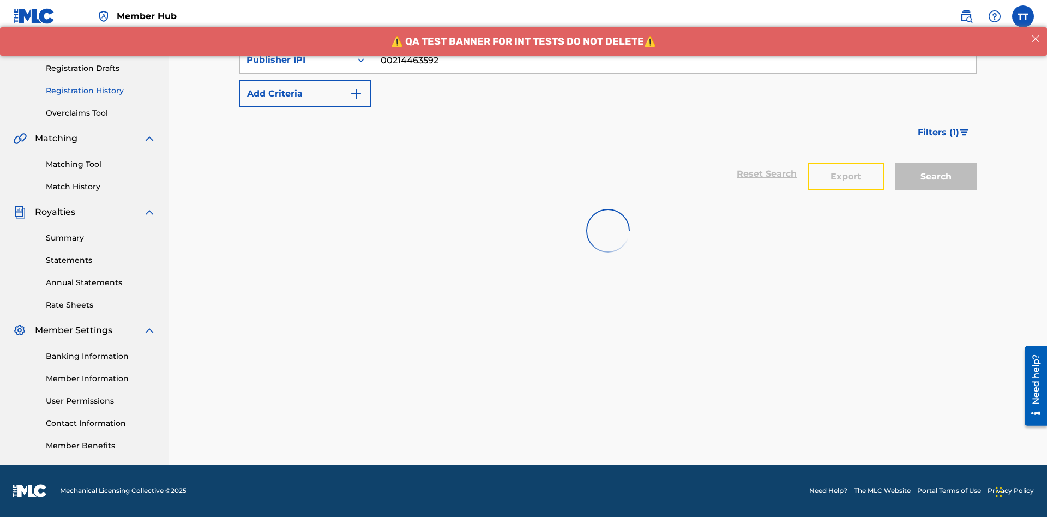
click at [846, 163] on button "Export" at bounding box center [846, 176] width 76 height 27
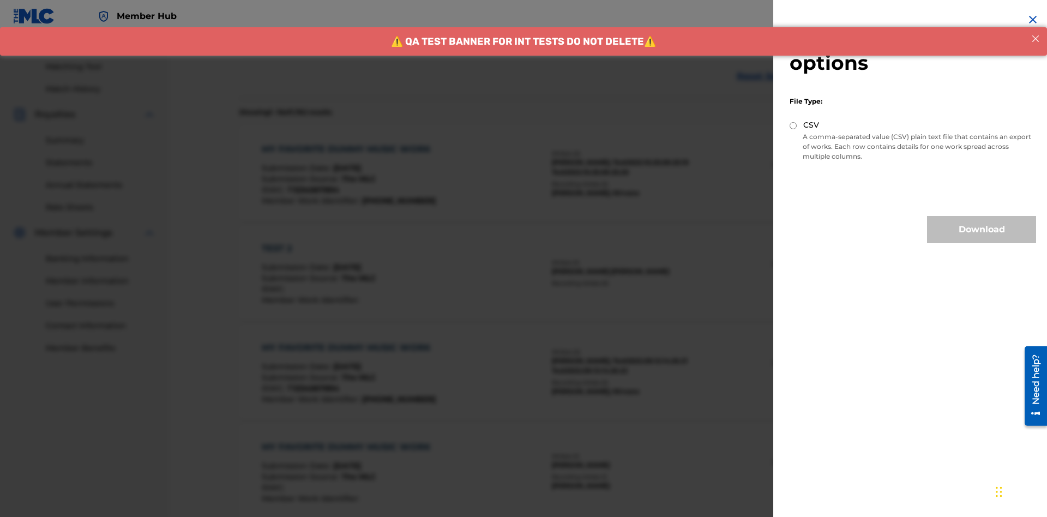
click at [794, 125] on input "CSV" at bounding box center [793, 125] width 7 height 7
radio input "true"
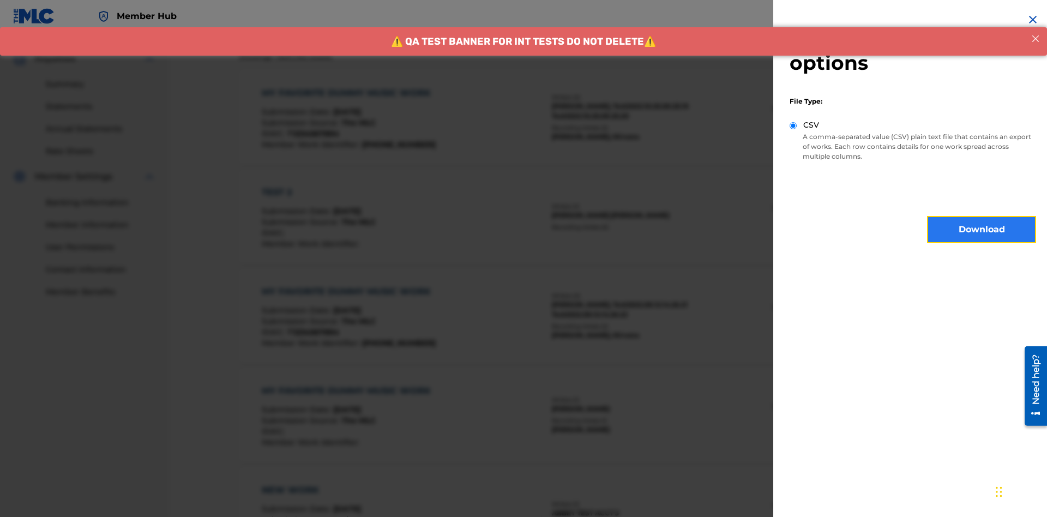
click at [982, 230] on button "Download" at bounding box center [981, 229] width 109 height 27
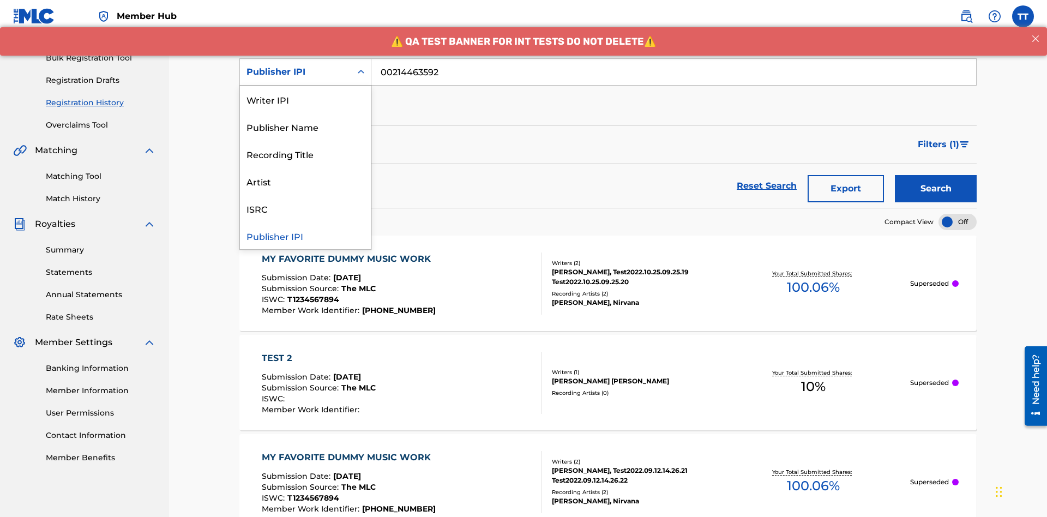
click at [305, 181] on div "Artist" at bounding box center [305, 180] width 131 height 27
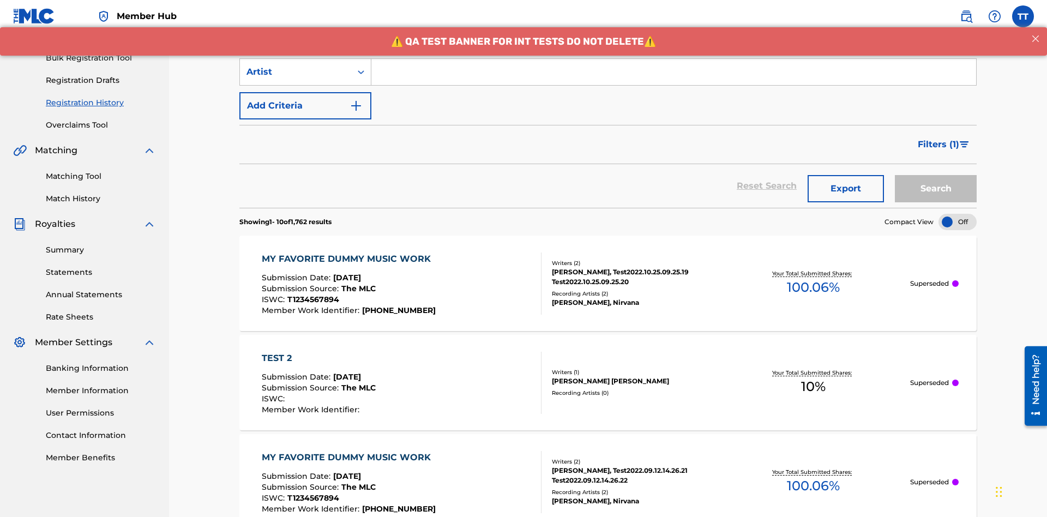
click at [674, 79] on input "Search Form" at bounding box center [673, 72] width 605 height 26
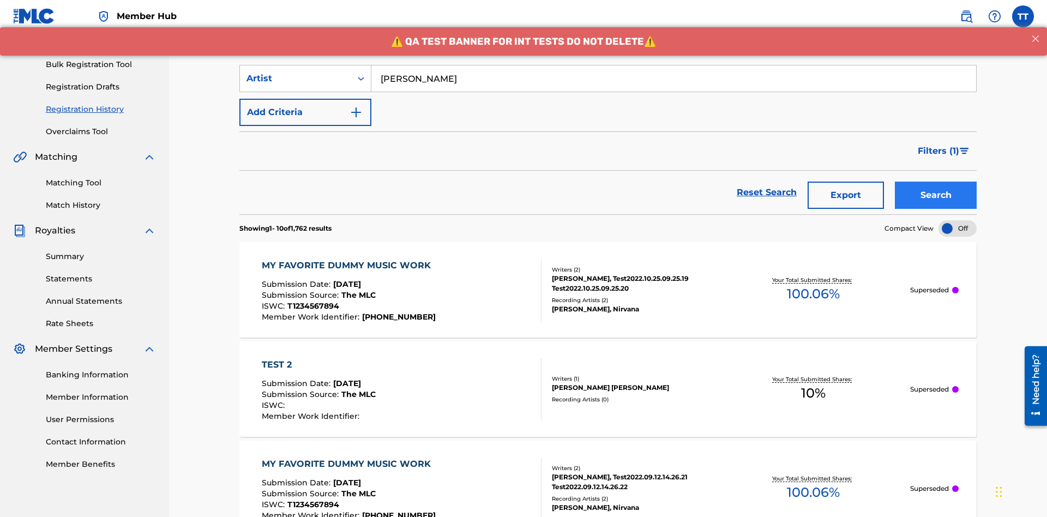
type input "[PERSON_NAME]"
click at [936, 182] on button "Search" at bounding box center [936, 195] width 82 height 27
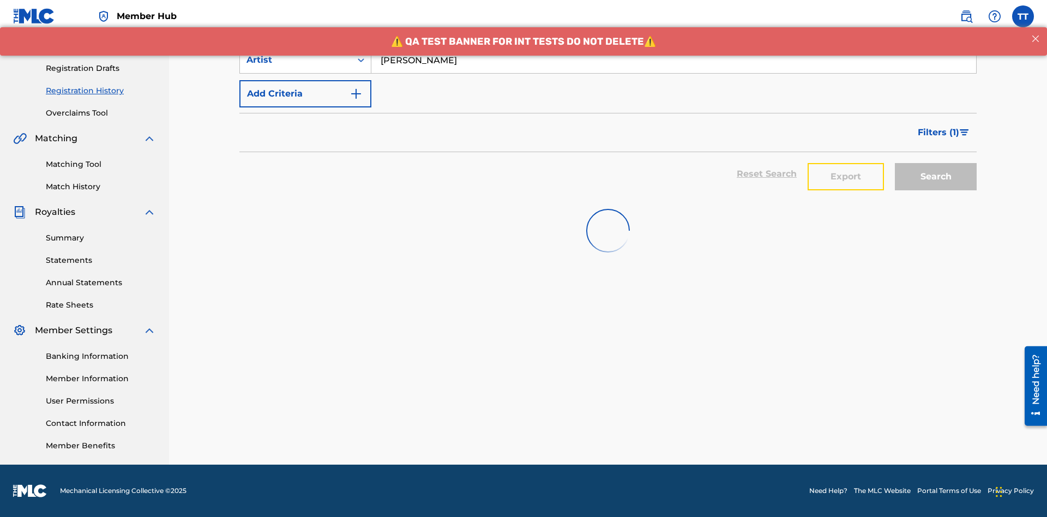
click at [846, 163] on button "Export" at bounding box center [846, 176] width 76 height 27
